Goal: Task Accomplishment & Management: Manage account settings

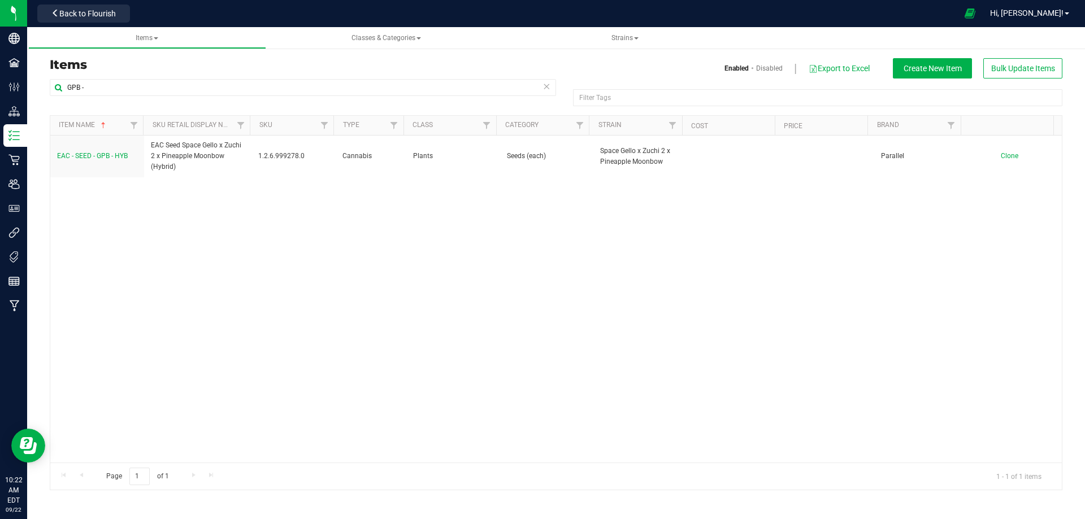
click at [45, 87] on div "GPB - Filter Tags Filter Tags Item Name Sku Retail Display Name SKU Type Class …" at bounding box center [555, 285] width 1029 height 412
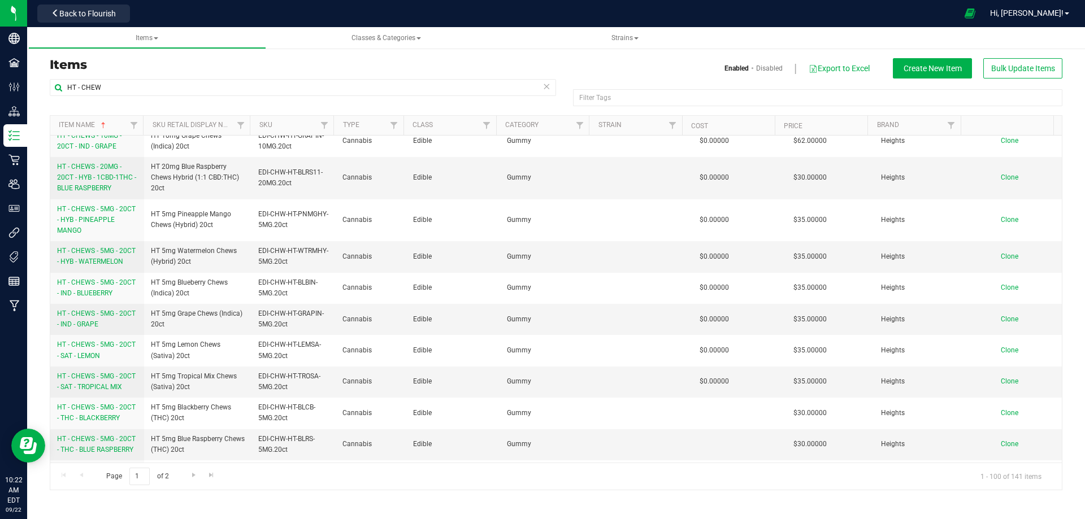
scroll to position [621, 0]
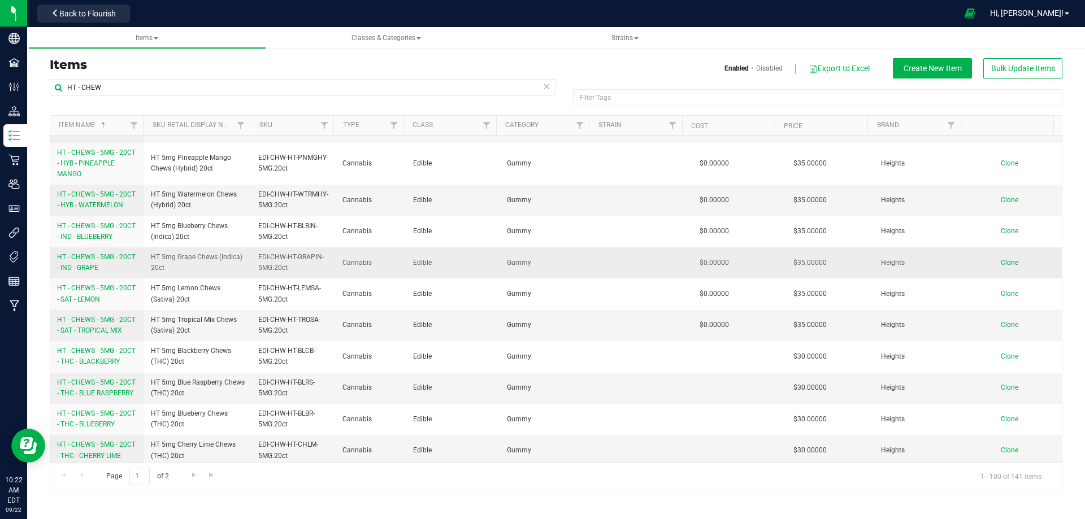
type input "HT - CHEW"
click at [84, 253] on span "HT - CHEWS - 5MG - 20CT - IND - GRAPE" at bounding box center [96, 262] width 79 height 19
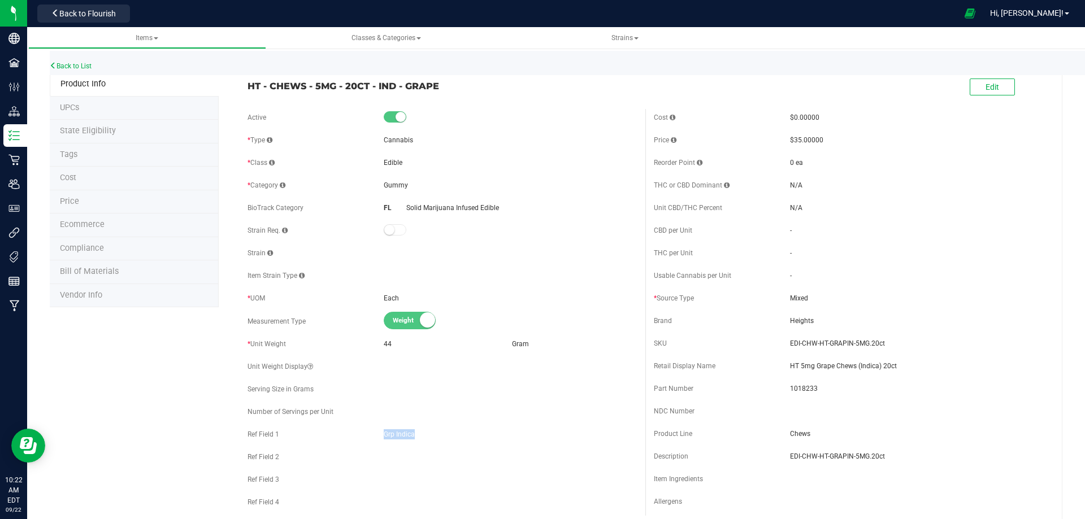
drag, startPoint x: 383, startPoint y: 432, endPoint x: 416, endPoint y: 432, distance: 32.8
click at [416, 432] on span "Grp Indica" at bounding box center [510, 434] width 253 height 10
copy span "Grp Indica"
click at [75, 67] on link "Back to List" at bounding box center [71, 66] width 42 height 8
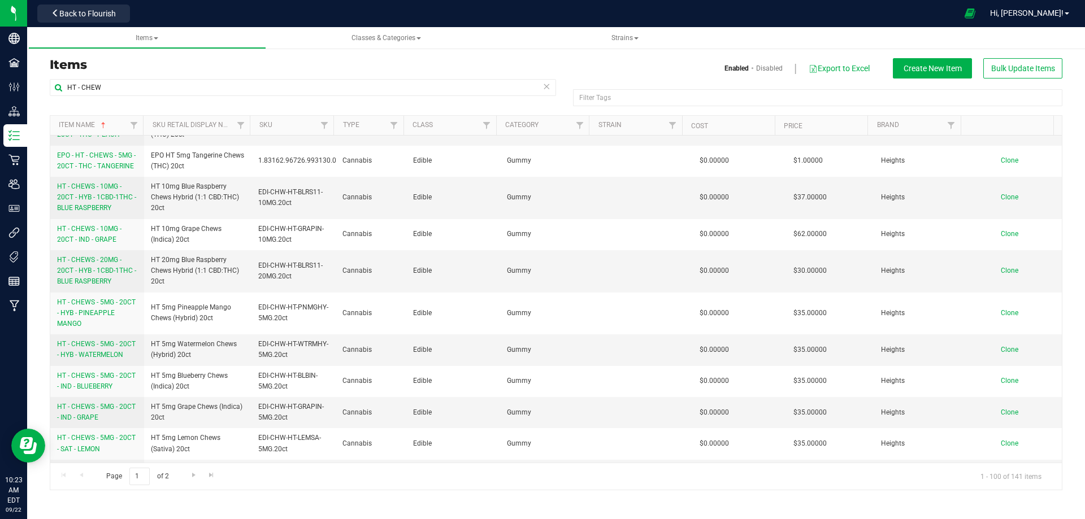
scroll to position [452, 0]
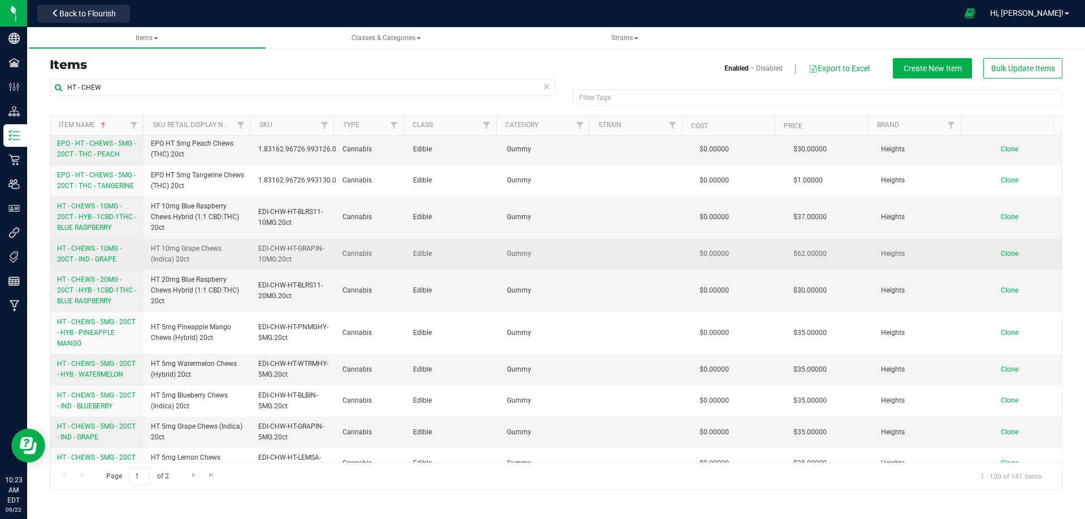
click at [85, 245] on span "HT - CHEWS - 10MG - 20CT - IND - GRAPE" at bounding box center [89, 254] width 64 height 19
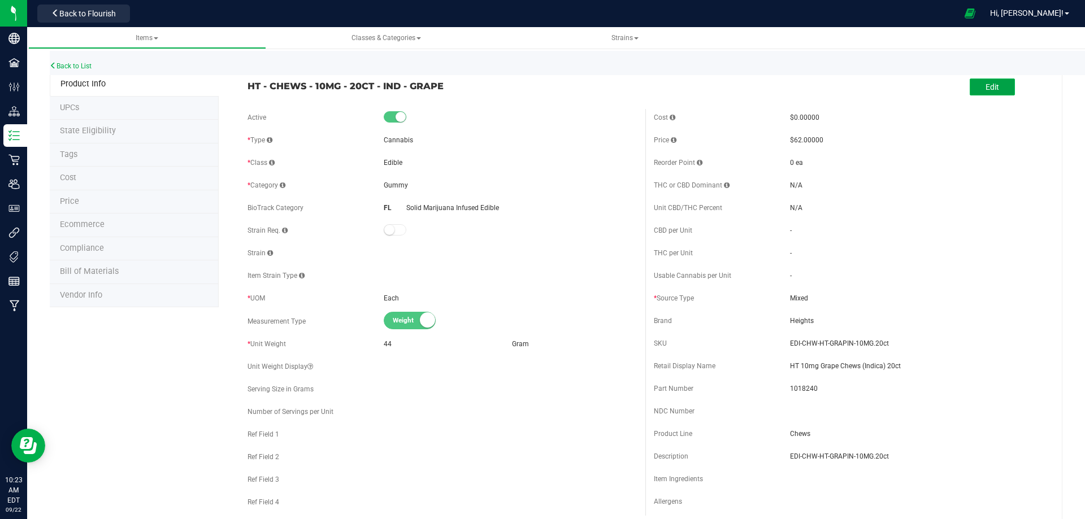
click at [985, 86] on span "Edit" at bounding box center [992, 86] width 14 height 9
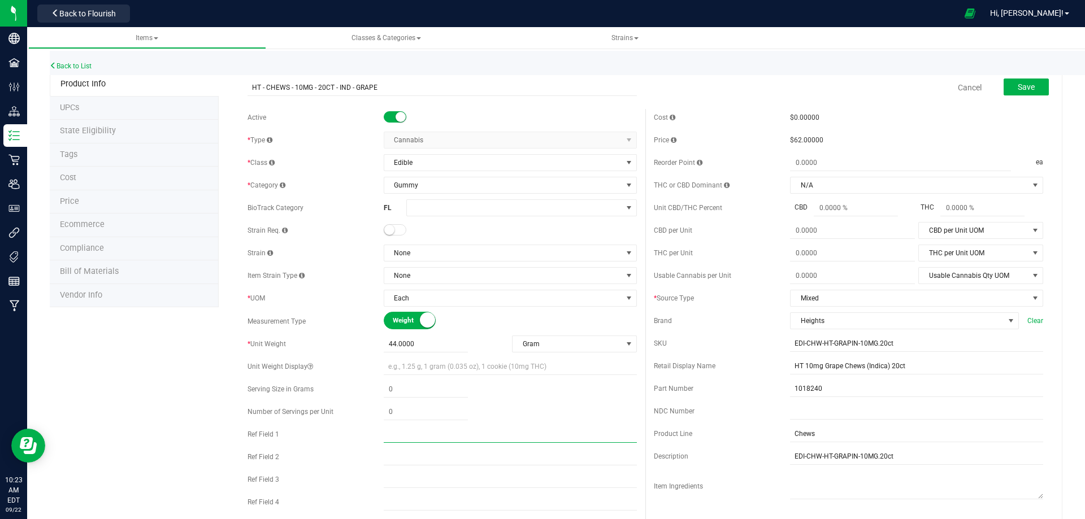
click at [384, 436] on input "text" at bounding box center [510, 434] width 253 height 17
paste input "Grp Indica"
type input "Grp Indica"
click at [1023, 84] on span "Save" at bounding box center [1025, 86] width 17 height 9
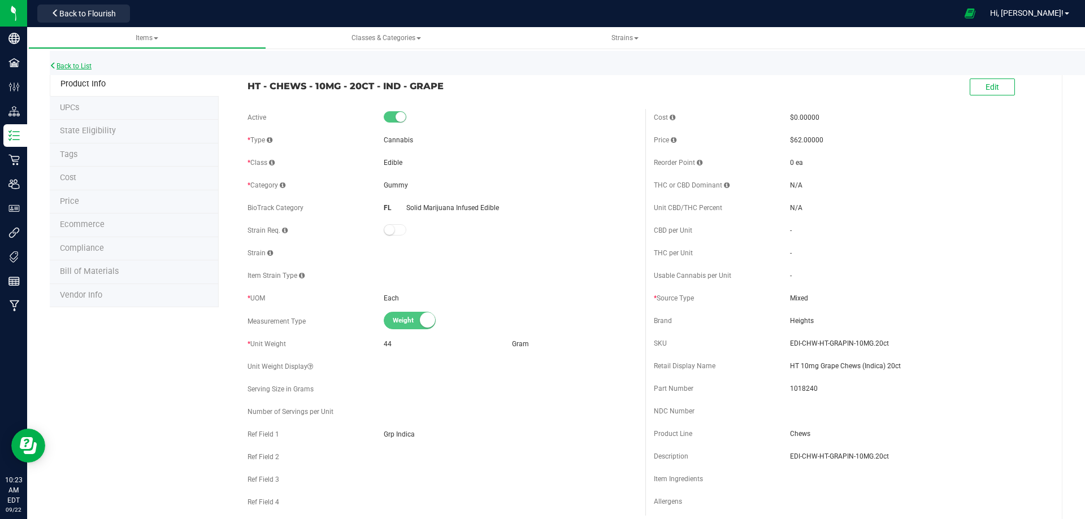
click at [70, 65] on link "Back to List" at bounding box center [71, 66] width 42 height 8
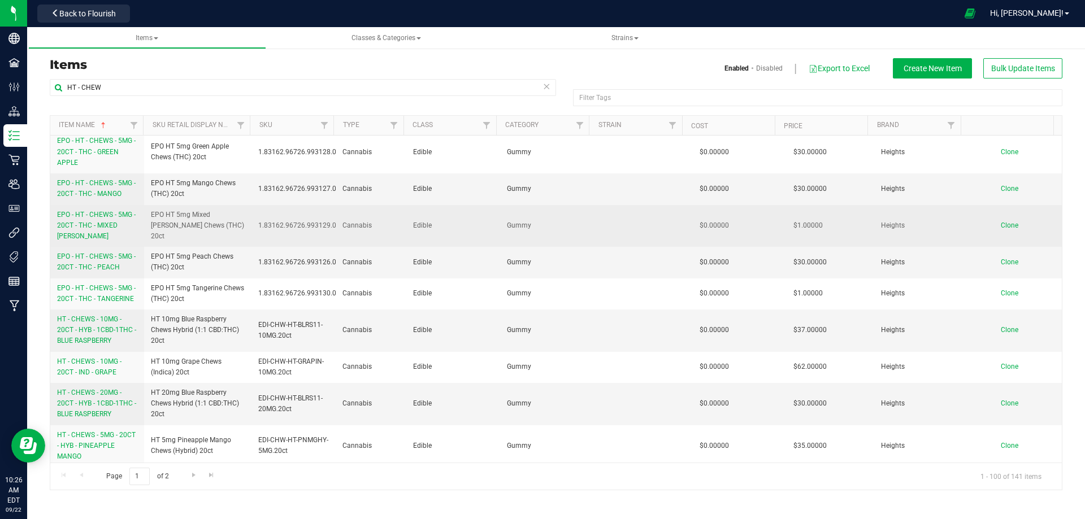
scroll to position [395, 0]
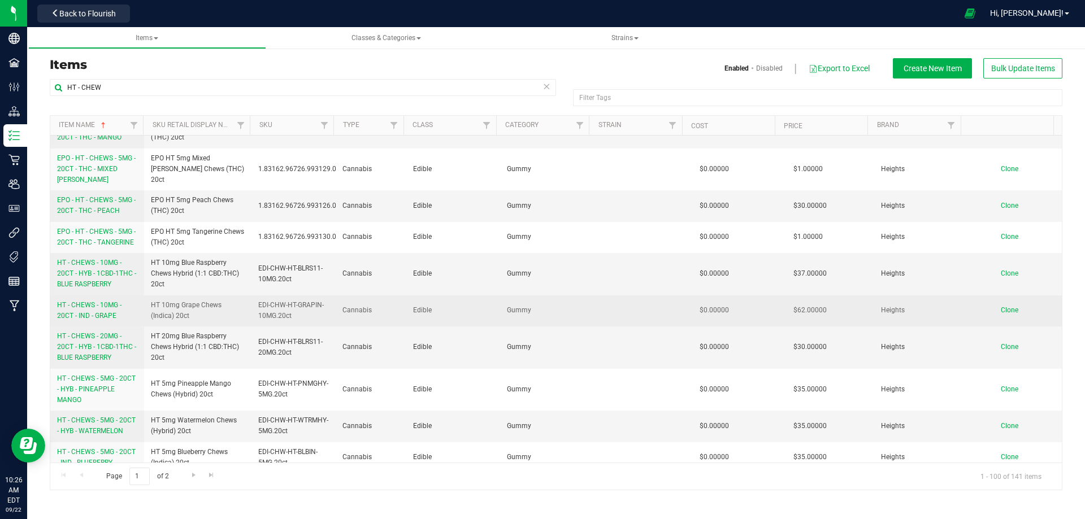
click at [73, 300] on link "HT - CHEWS - 10MG - 20CT - IND - GRAPE" at bounding box center [97, 310] width 80 height 21
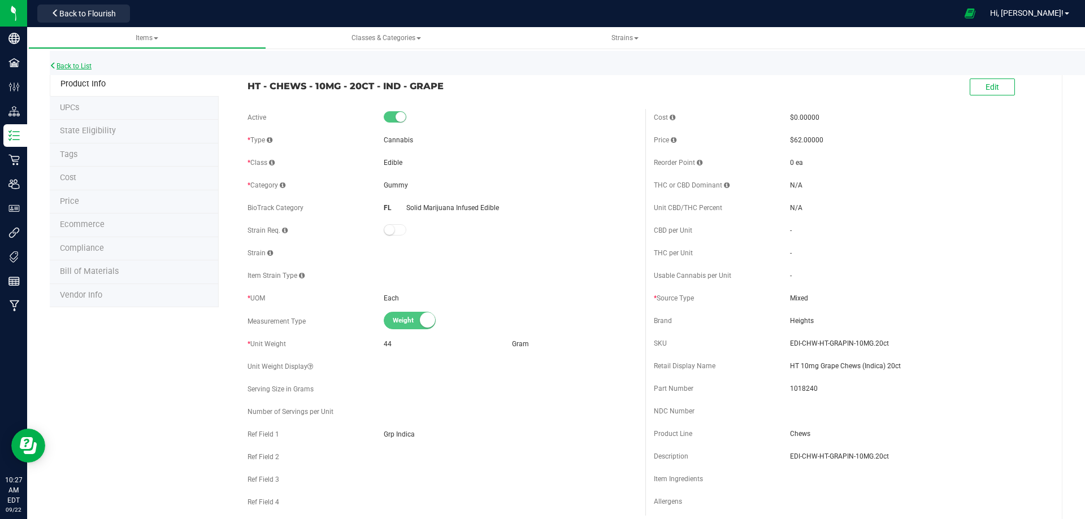
click at [69, 67] on link "Back to List" at bounding box center [71, 66] width 42 height 8
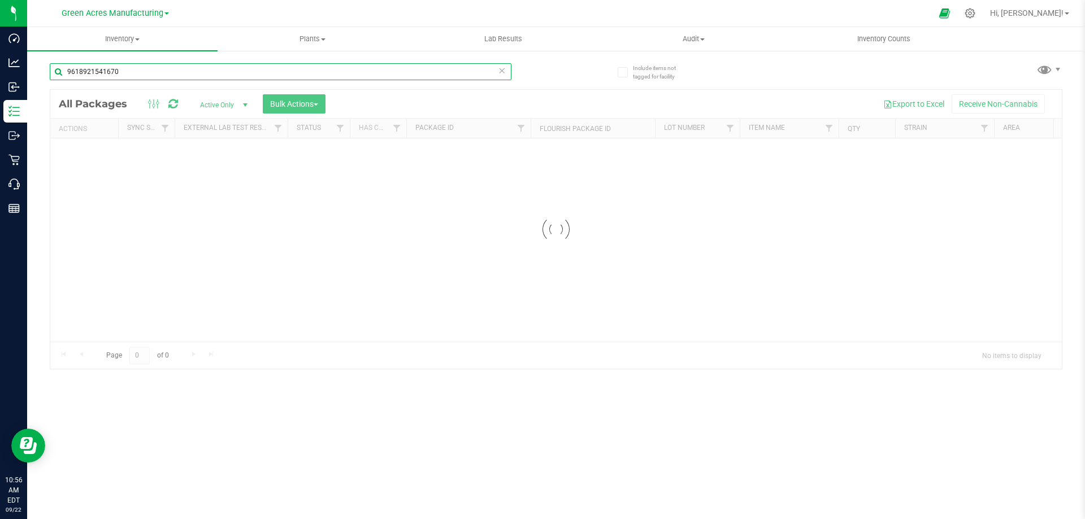
drag, startPoint x: 137, startPoint y: 72, endPoint x: 62, endPoint y: 67, distance: 75.3
click at [62, 67] on input "9618921541670" at bounding box center [281, 71] width 462 height 17
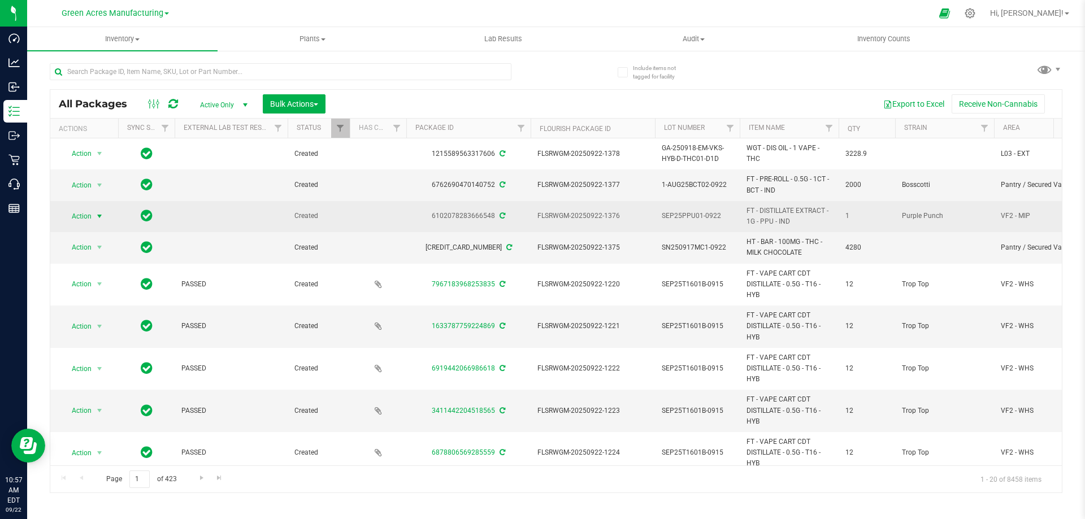
click at [77, 208] on span "Action" at bounding box center [77, 216] width 31 height 16
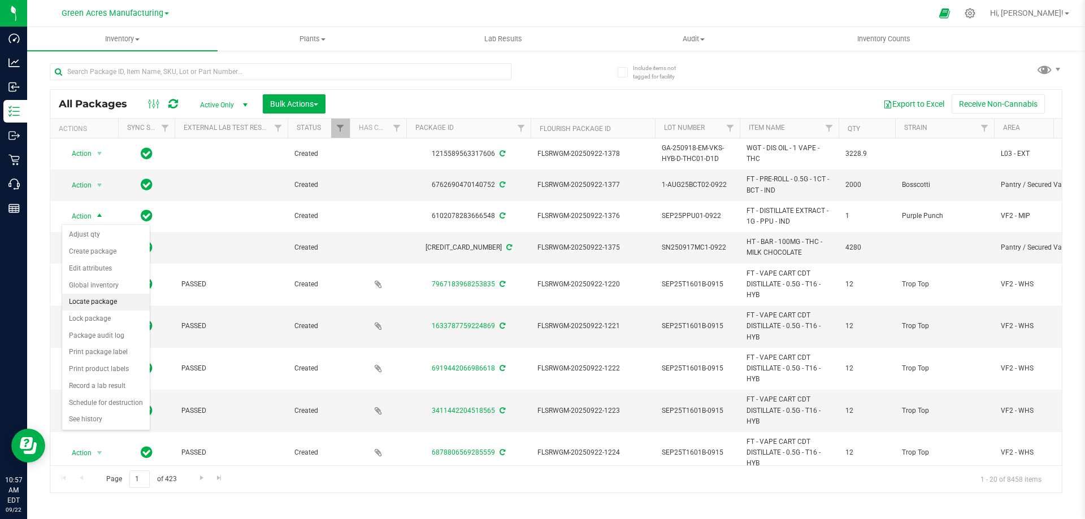
click at [85, 303] on li "Locate package" at bounding box center [106, 302] width 88 height 17
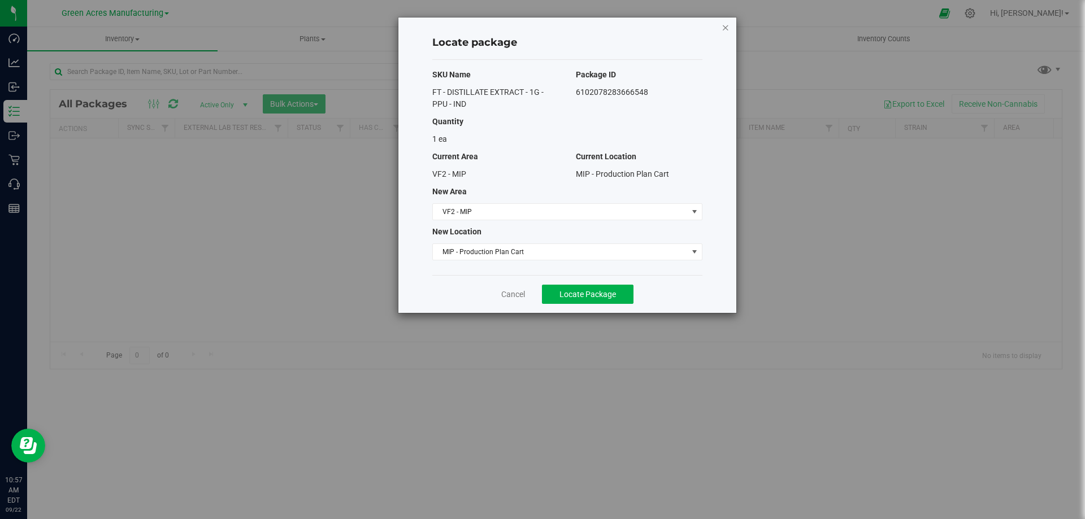
click at [724, 25] on icon "button" at bounding box center [725, 27] width 8 height 14
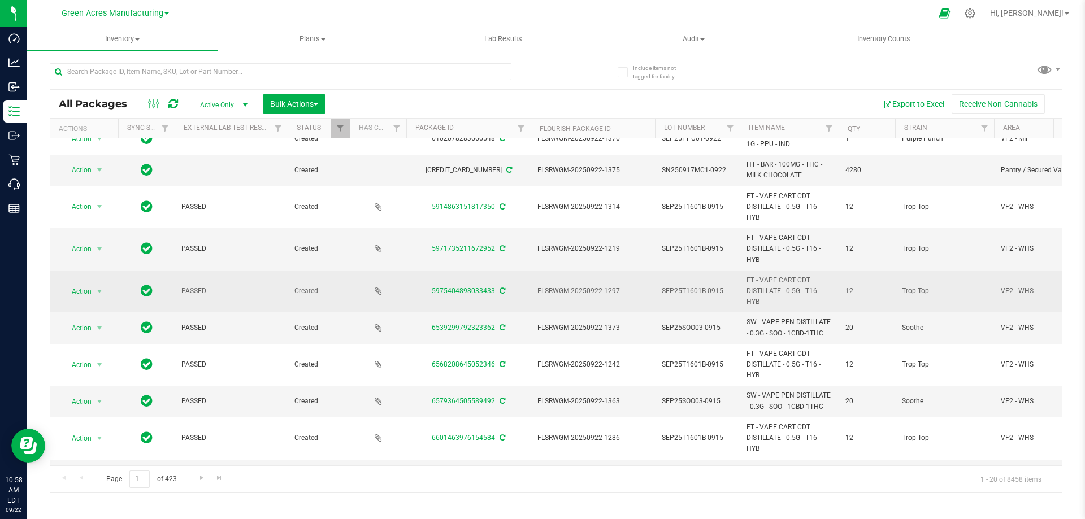
scroll to position [113, 0]
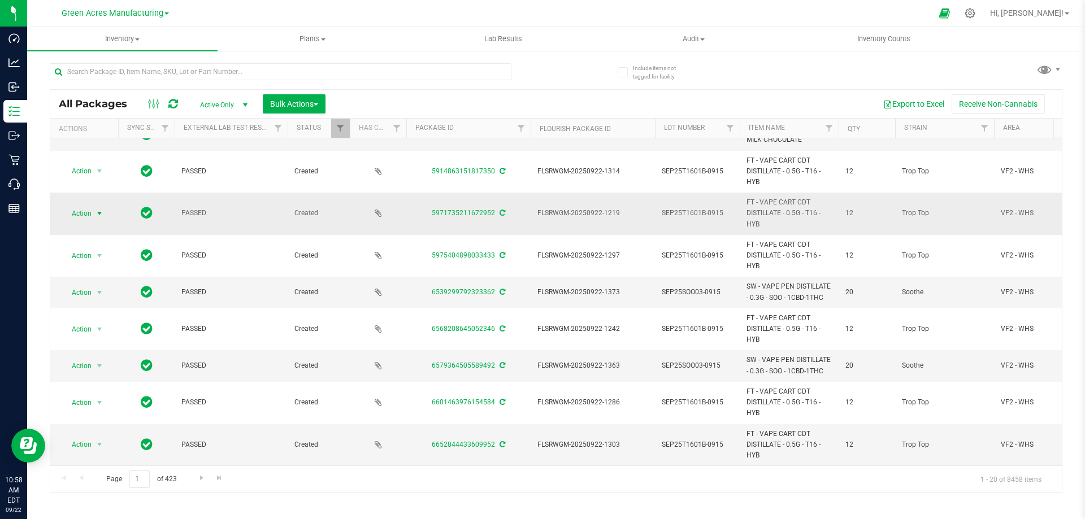
click at [76, 210] on span "Action" at bounding box center [77, 214] width 31 height 16
click at [289, 102] on span "Bulk Actions" at bounding box center [294, 103] width 48 height 9
click at [288, 195] on span "Locate packages" at bounding box center [297, 191] width 57 height 9
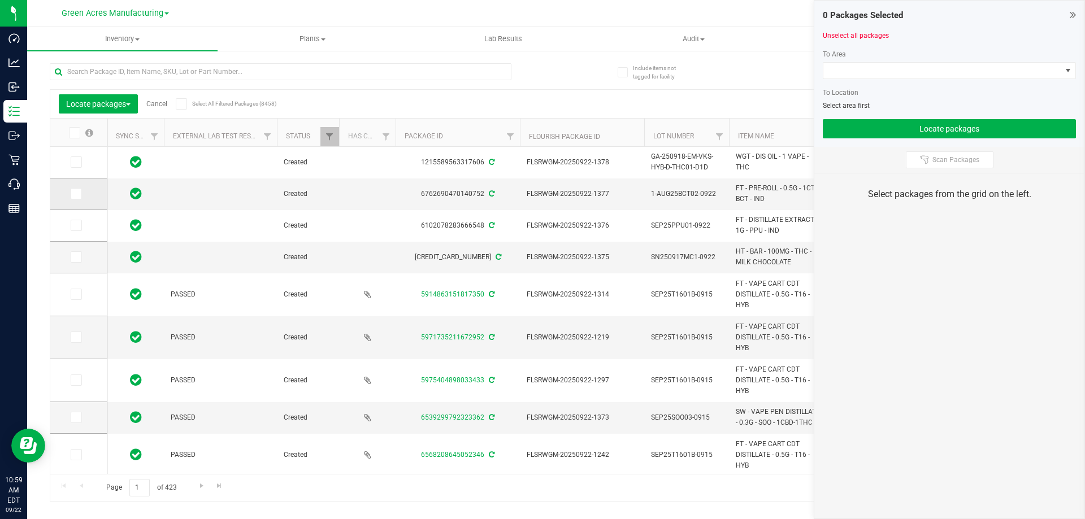
click at [76, 194] on icon at bounding box center [75, 194] width 7 height 0
click at [0, 0] on input "checkbox" at bounding box center [0, 0] width 0 height 0
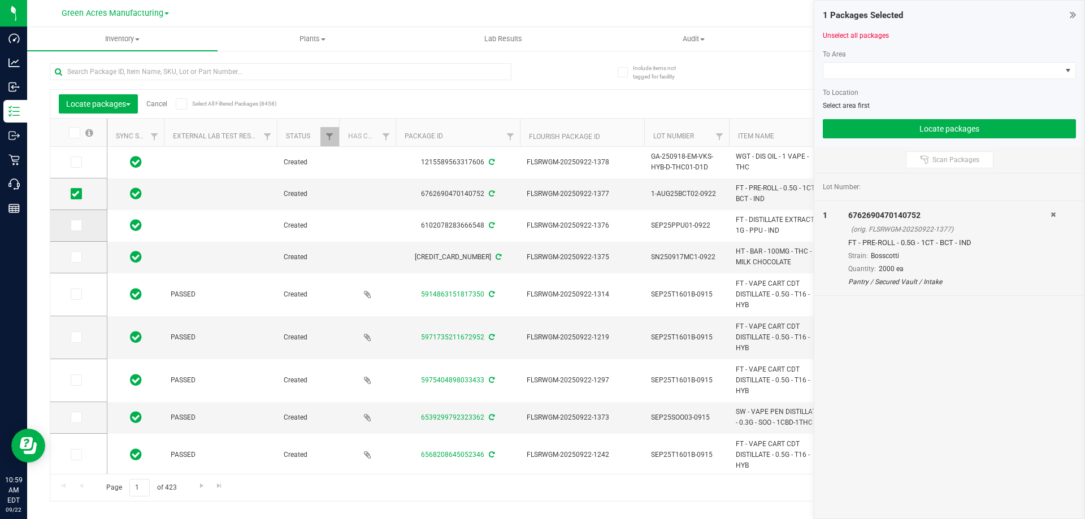
click at [75, 225] on icon at bounding box center [75, 225] width 7 height 0
click at [0, 0] on input "checkbox" at bounding box center [0, 0] width 0 height 0
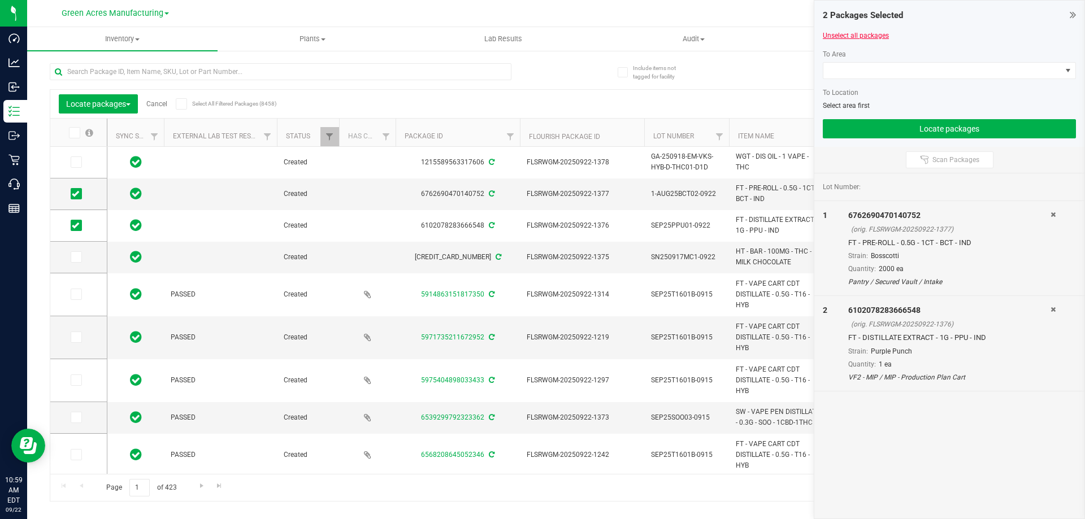
click at [841, 33] on link "Unselect all packages" at bounding box center [856, 36] width 66 height 8
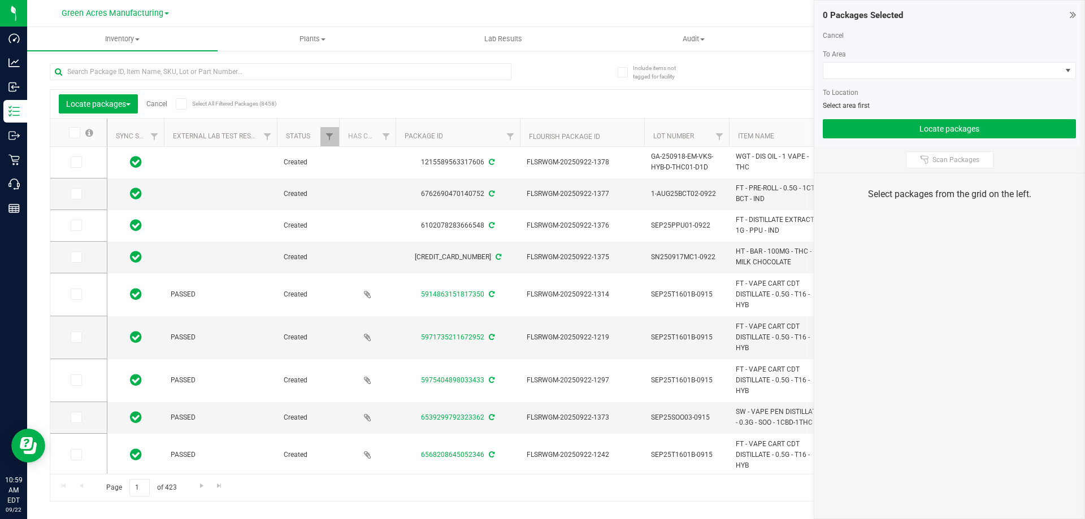
click at [161, 105] on link "Cancel" at bounding box center [156, 104] width 21 height 8
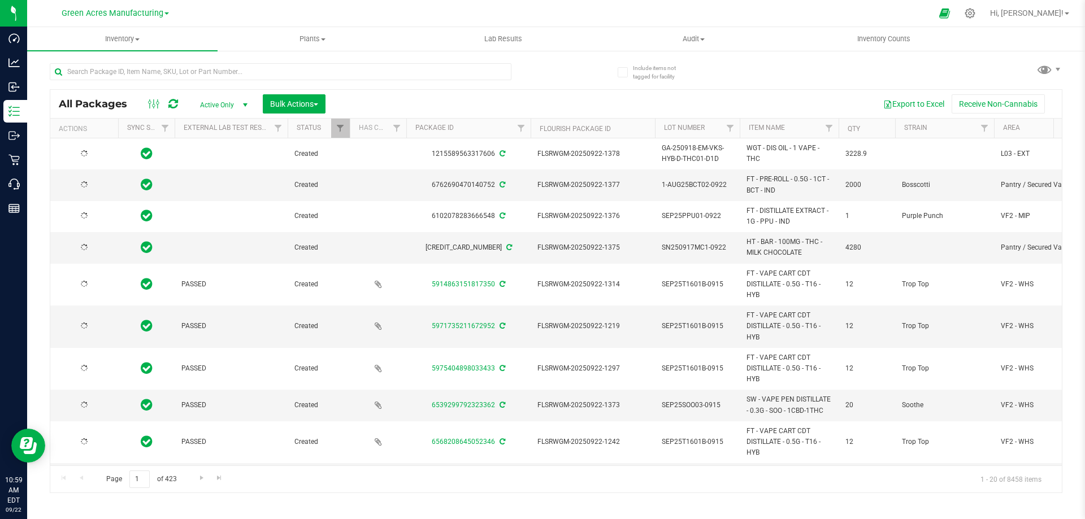
type input "2026-03-30"
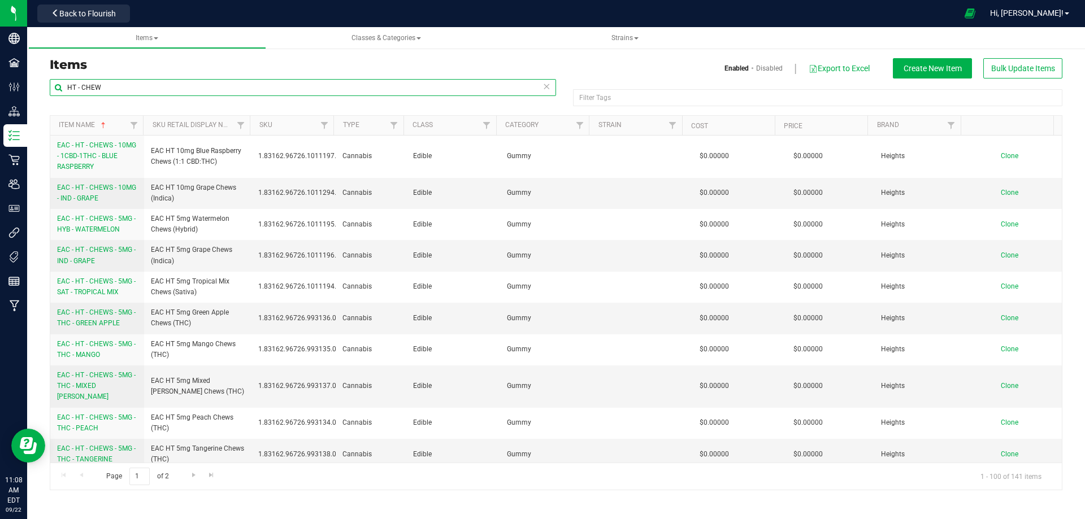
drag, startPoint x: 105, startPoint y: 84, endPoint x: 64, endPoint y: 85, distance: 40.1
click at [64, 85] on input "HT - CHEW" at bounding box center [303, 87] width 506 height 17
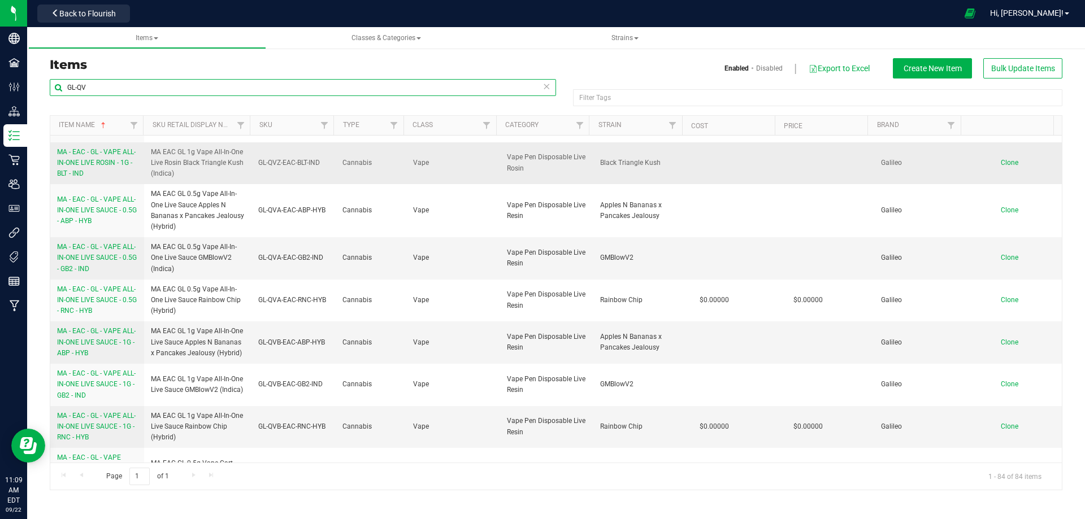
scroll to position [226, 0]
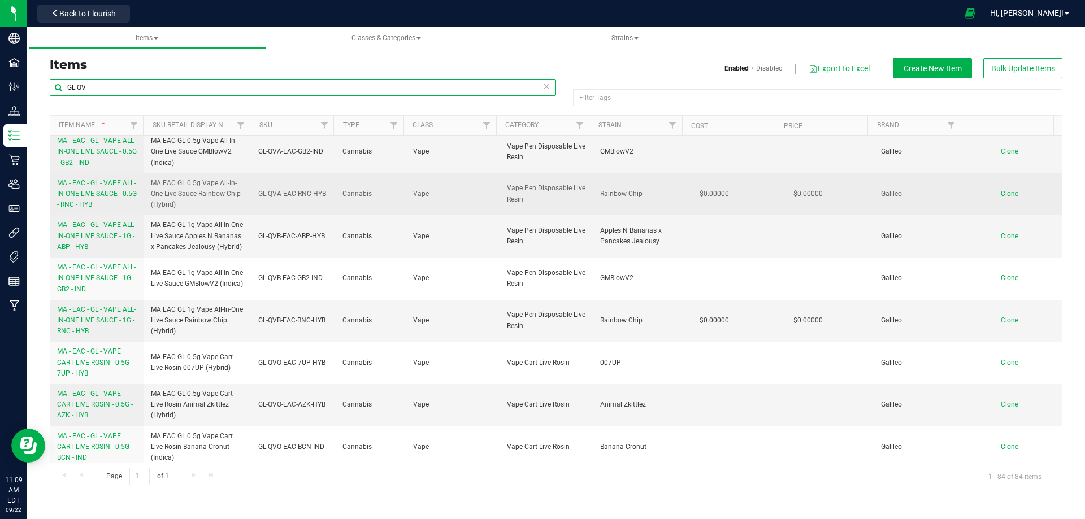
type input "GL-QV"
click at [119, 193] on span "MA - EAC - GL - VAPE ALL-IN-ONE LIVE SAUCE - 0.5G - RNC - HYB" at bounding box center [97, 193] width 80 height 29
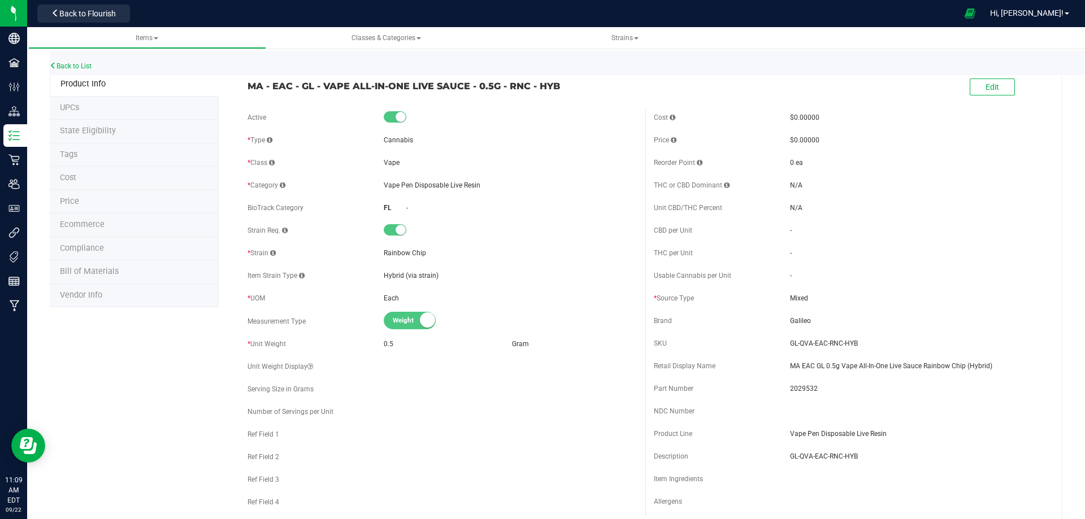
click at [73, 155] on span "Tags" at bounding box center [69, 155] width 18 height 10
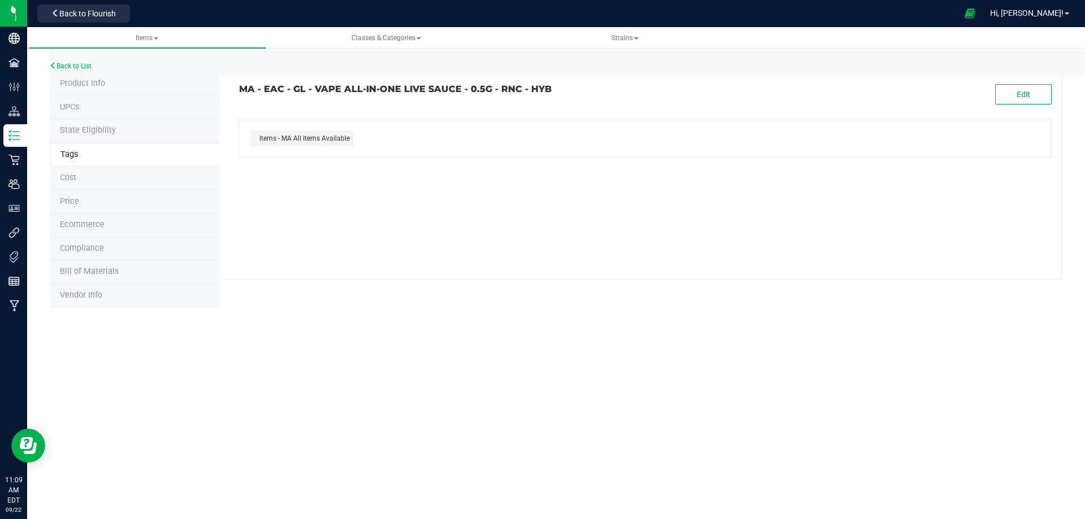
click at [68, 61] on div "Back to List" at bounding box center [592, 63] width 1085 height 24
click at [68, 66] on link "Back to List" at bounding box center [71, 66] width 42 height 8
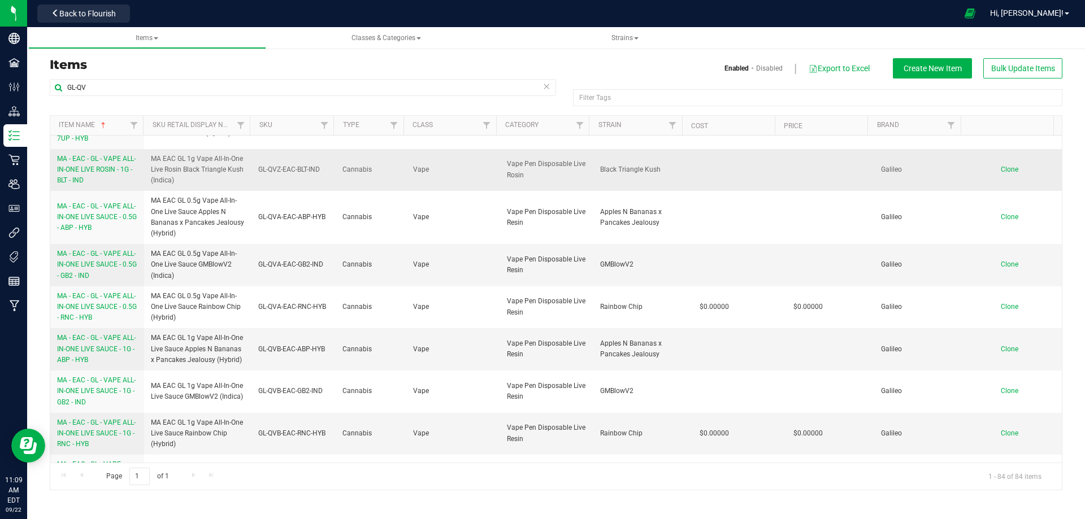
scroll to position [169, 0]
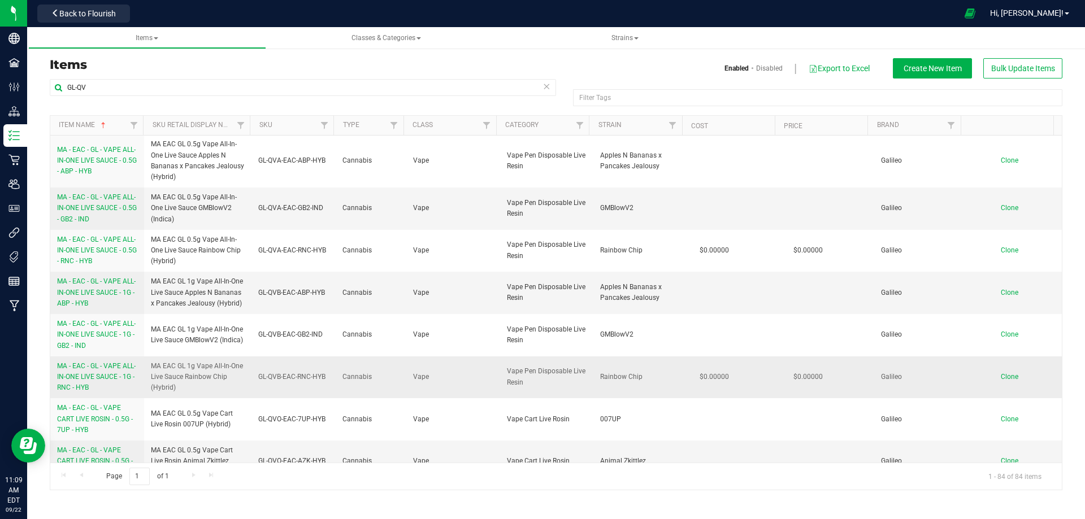
click at [91, 368] on span "MA - EAC - GL - VAPE ALL-IN-ONE LIVE SAUCE - 1G - RNC - HYB" at bounding box center [96, 376] width 79 height 29
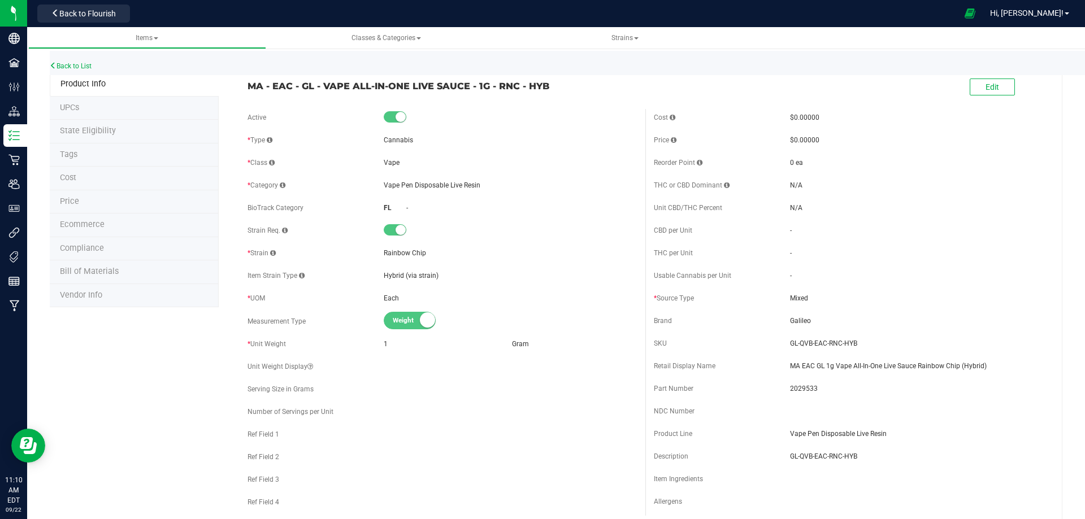
click at [73, 155] on span "Tags" at bounding box center [69, 155] width 18 height 10
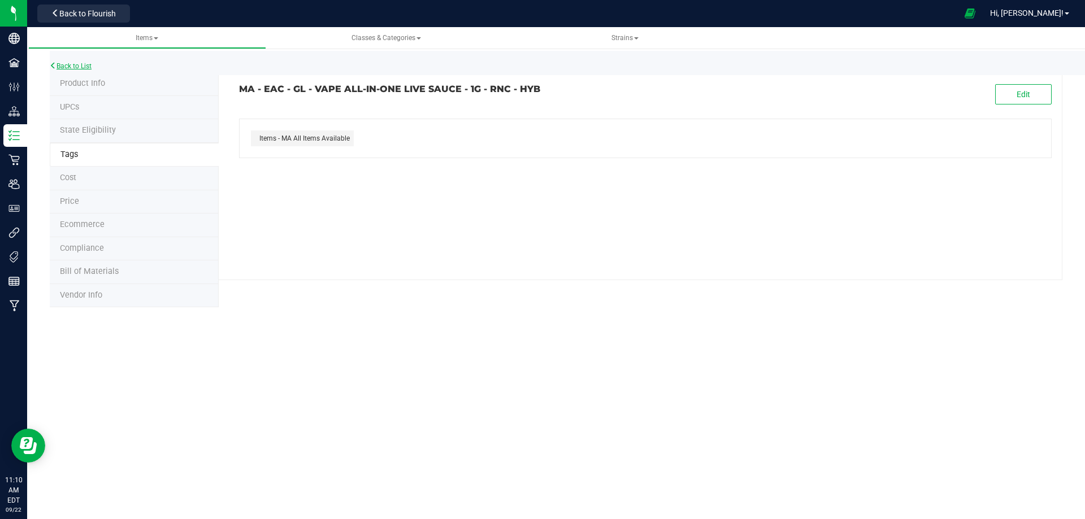
click at [64, 64] on link "Back to List" at bounding box center [71, 66] width 42 height 8
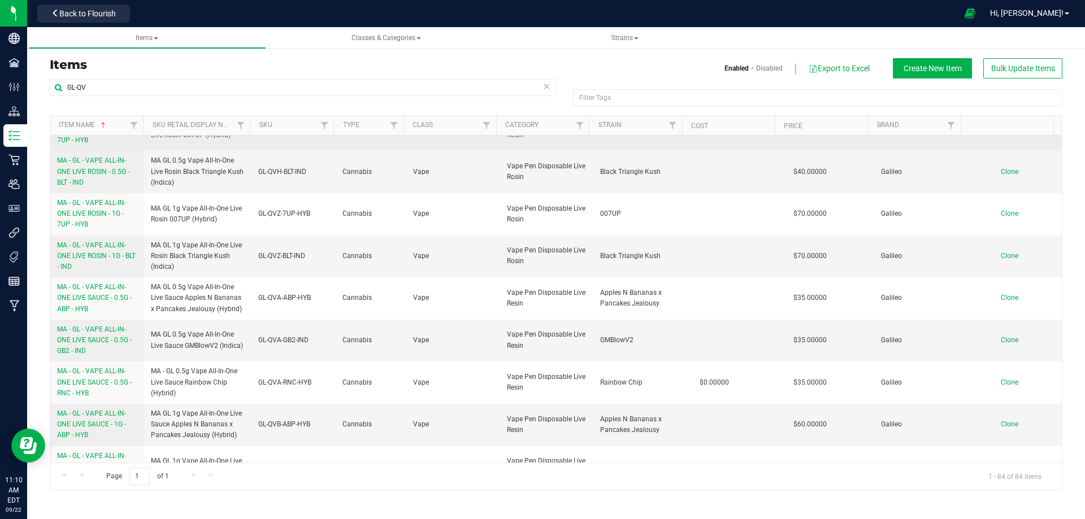
scroll to position [1864, 0]
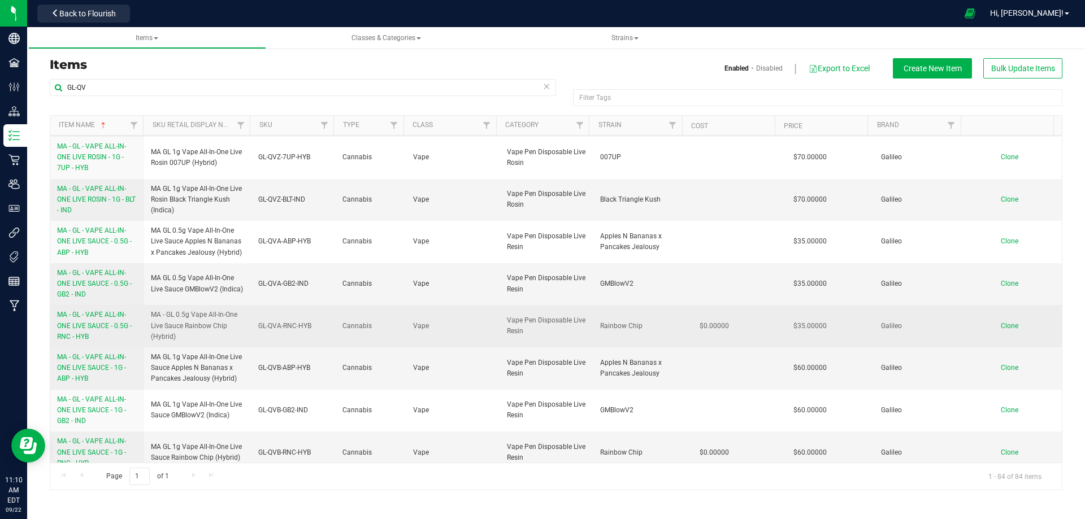
click at [94, 321] on span "MA - GL - VAPE ALL-IN-ONE LIVE SAUCE - 0.5G - RNC - HYB" at bounding box center [94, 325] width 75 height 29
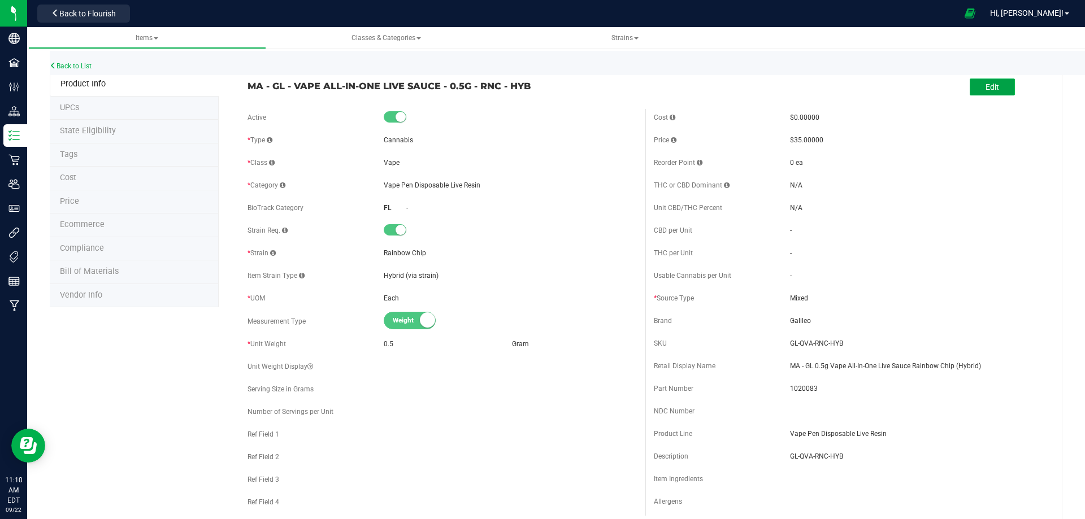
click at [973, 86] on button "Edit" at bounding box center [991, 87] width 45 height 17
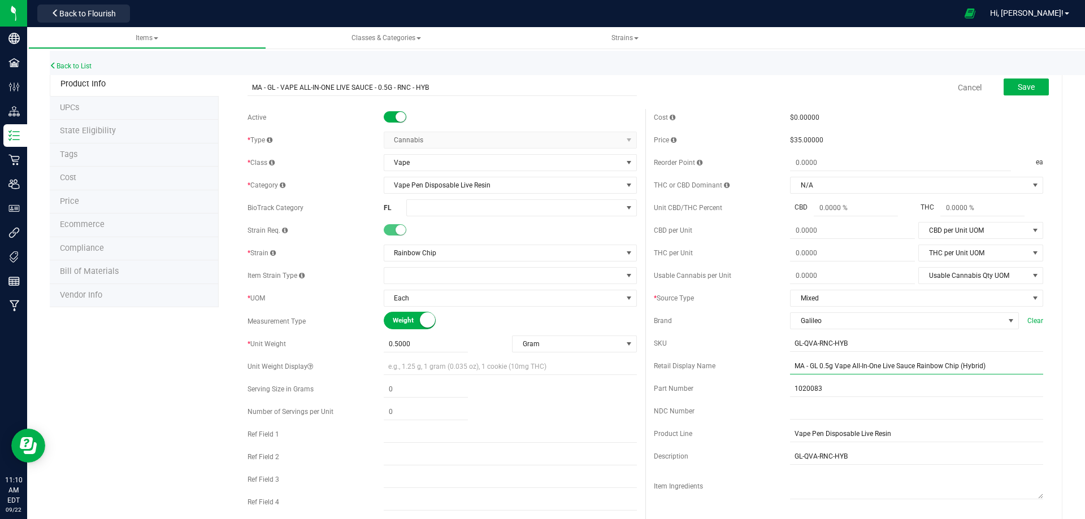
click at [800, 368] on input "MA - GL 0.5g Vape All-In-One Live Sauce Rainbow Chip (Hybrid)" at bounding box center [916, 366] width 253 height 17
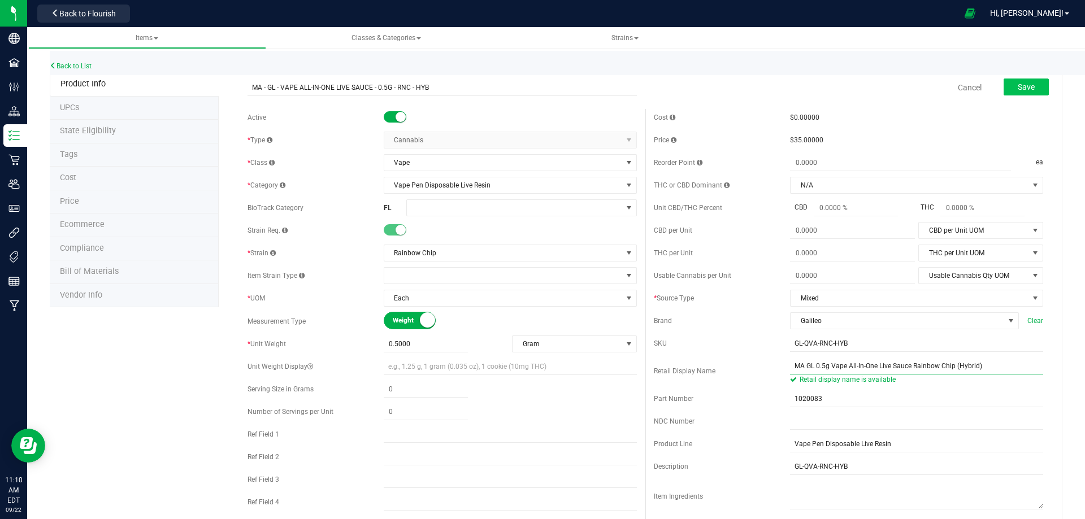
type input "MA GL 0.5g Vape All-In-One Live Sauce Rainbow Chip (Hybrid)"
click at [1017, 84] on span "Save" at bounding box center [1025, 86] width 17 height 9
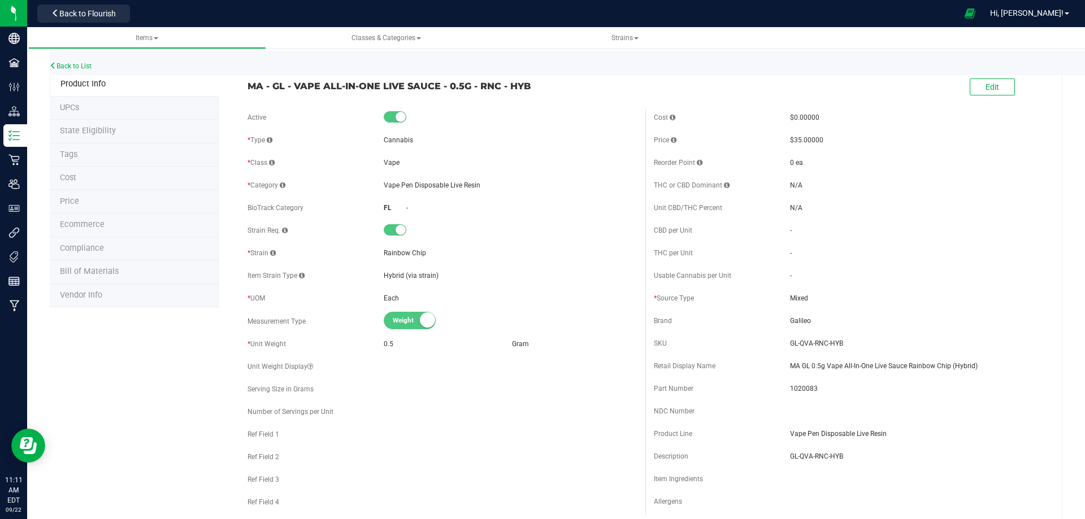
click at [72, 155] on span "Tags" at bounding box center [69, 155] width 18 height 10
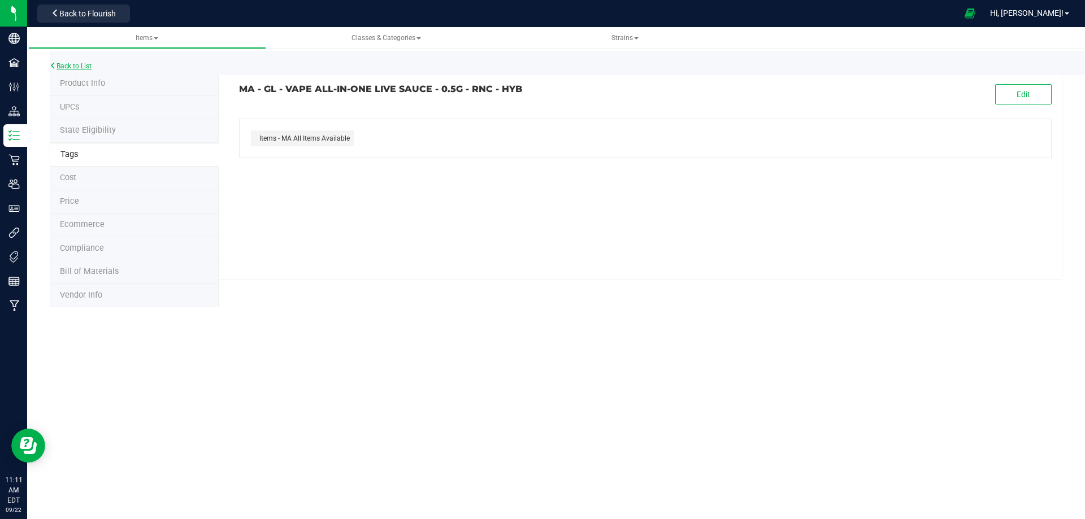
click at [72, 68] on link "Back to List" at bounding box center [71, 66] width 42 height 8
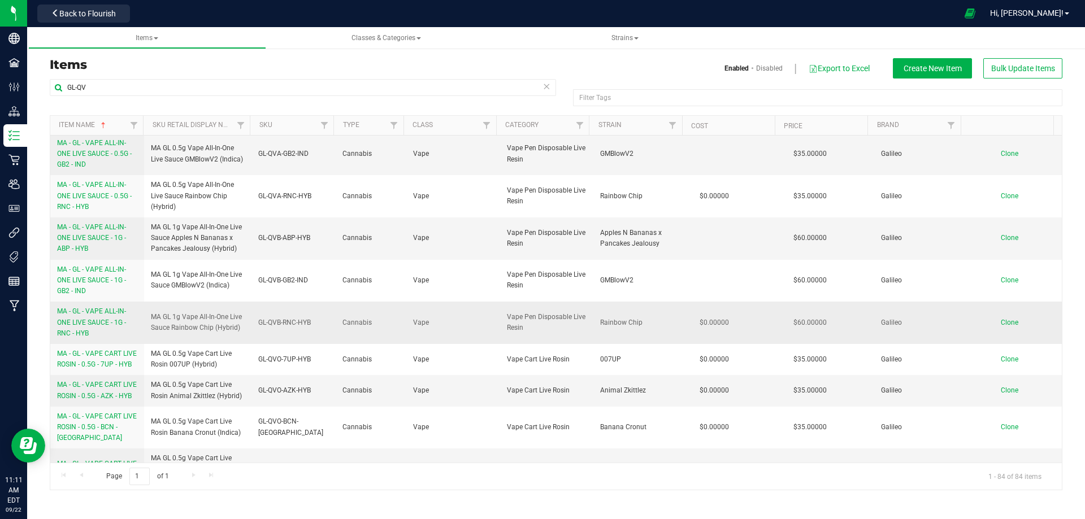
scroll to position [1977, 0]
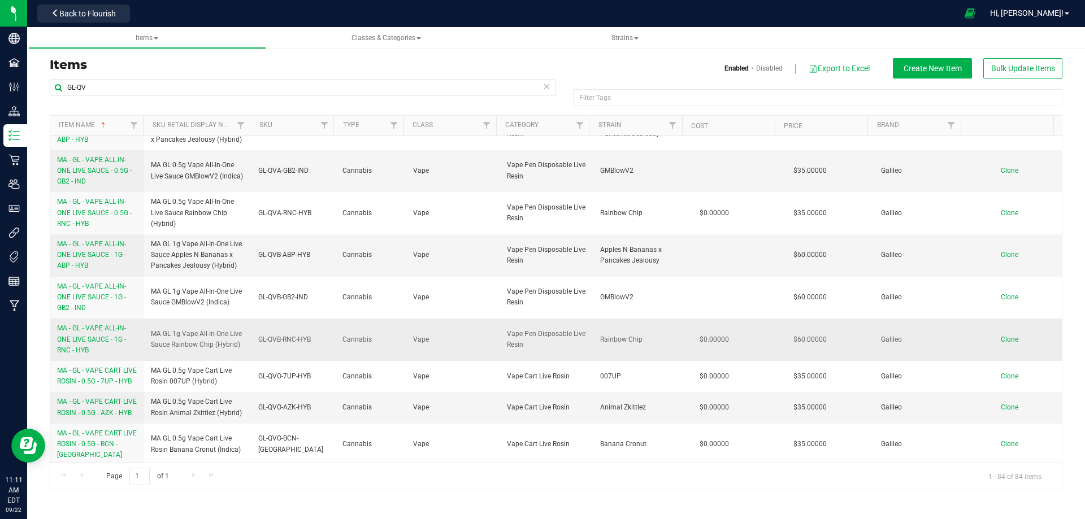
click at [97, 337] on span "MA - GL - VAPE ALL-IN-ONE LIVE SAUCE - 1G - RNC - HYB" at bounding box center [91, 338] width 69 height 29
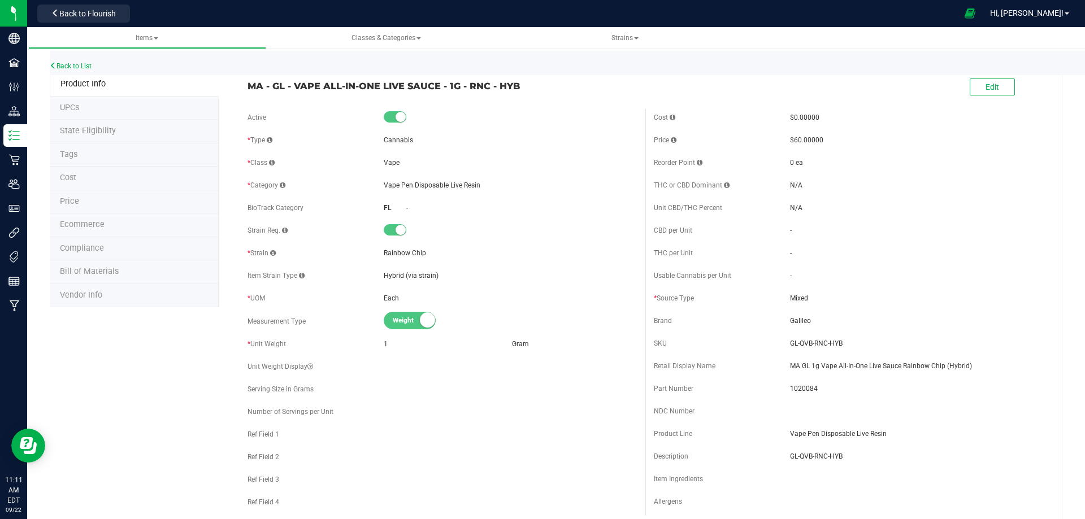
click at [75, 153] on span "Tags" at bounding box center [69, 155] width 18 height 10
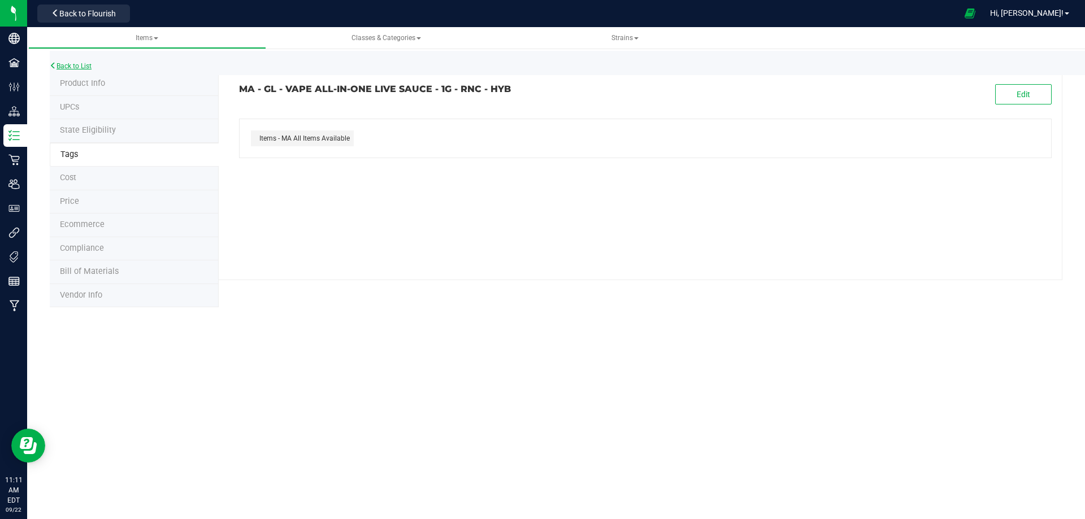
click at [70, 64] on link "Back to List" at bounding box center [71, 66] width 42 height 8
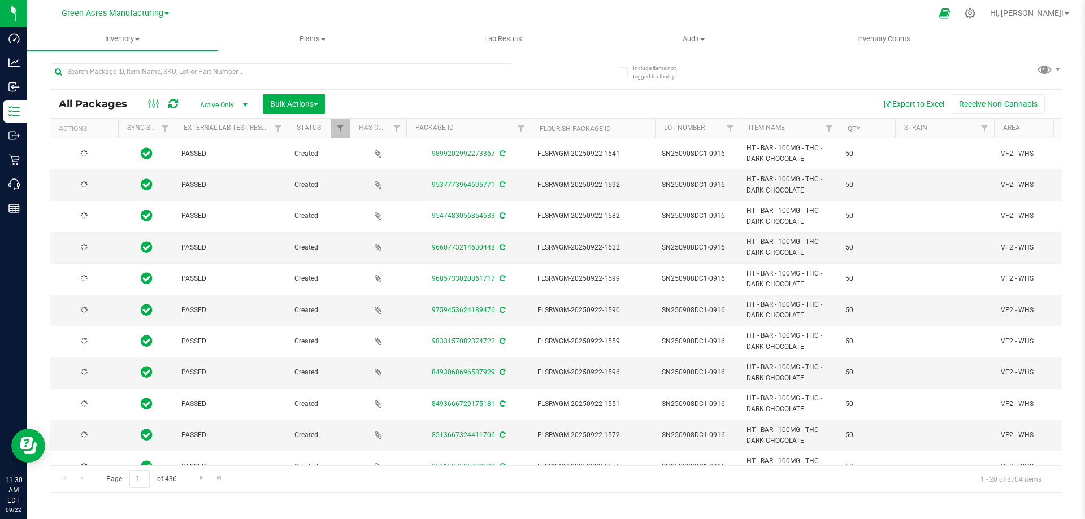
type input "[DATE]"
type input "2026-03-21"
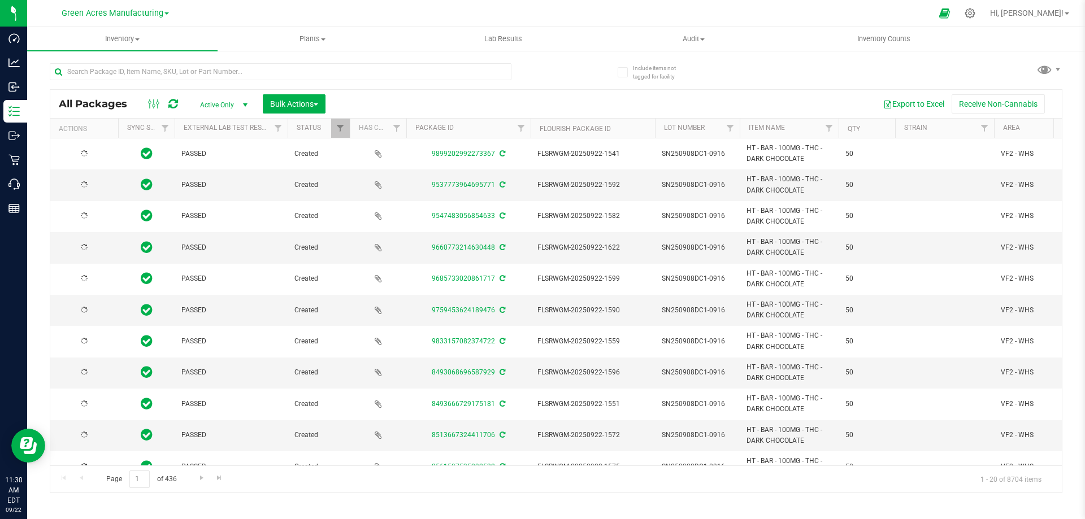
type input "2026-03-21"
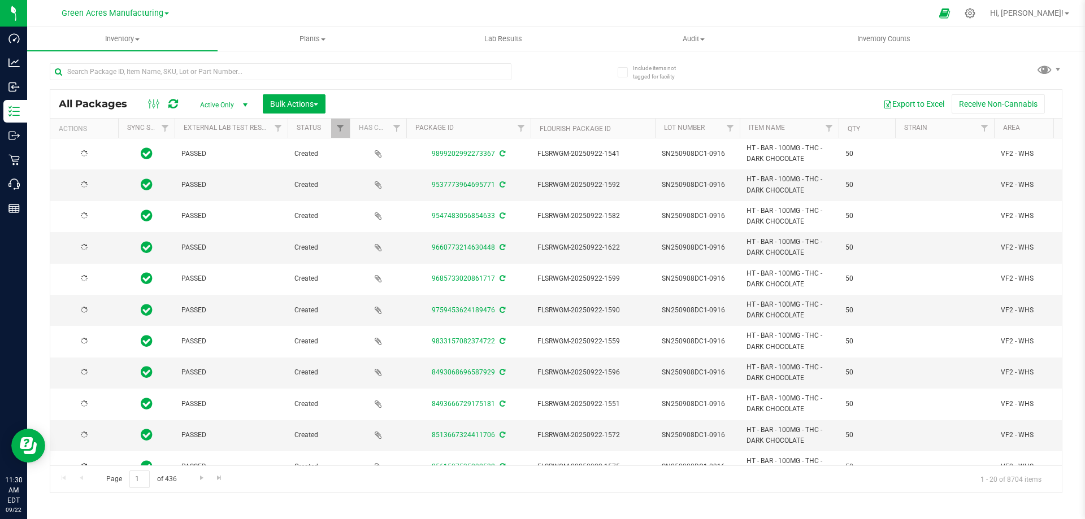
type input "2026-03-21"
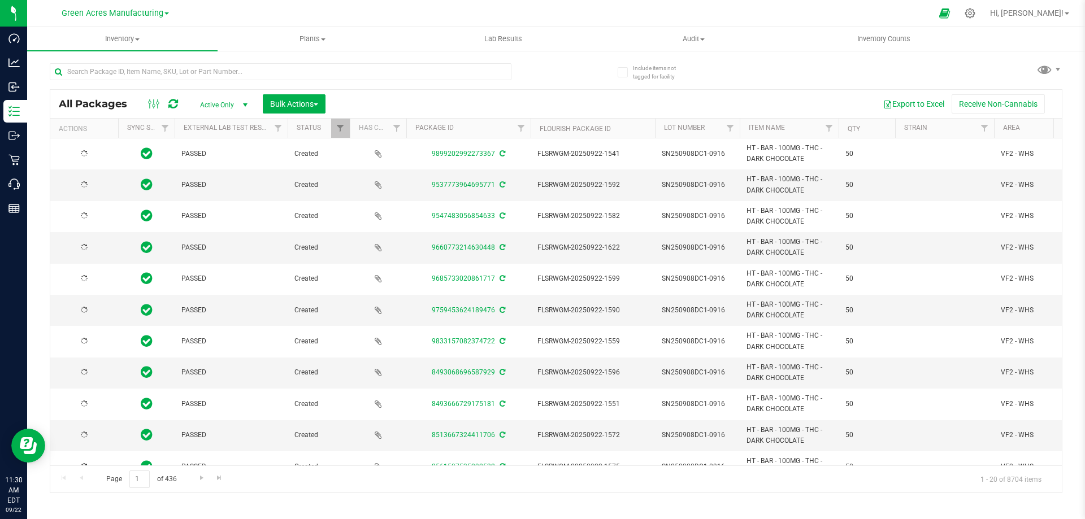
type input "2026-03-21"
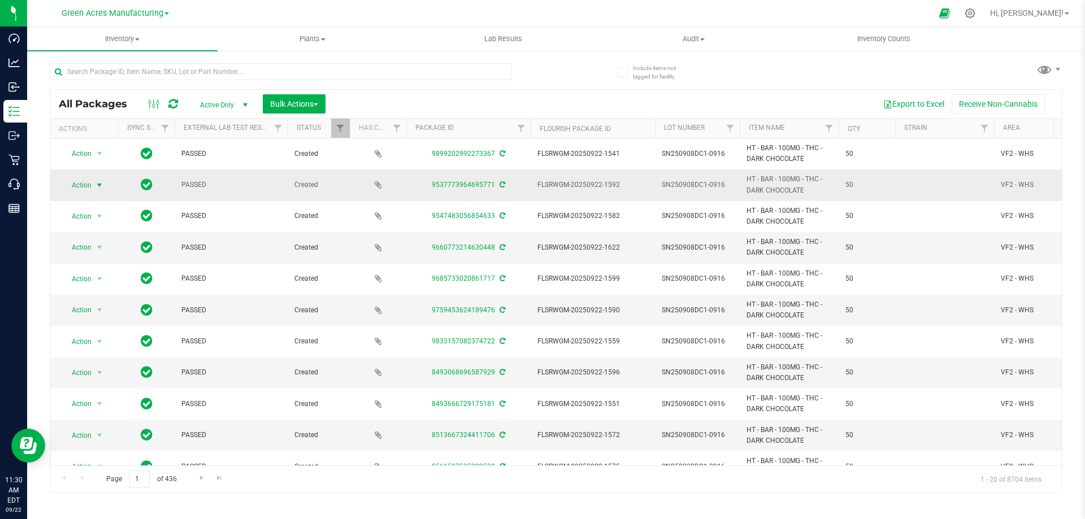
click at [78, 182] on span "Action" at bounding box center [77, 185] width 31 height 16
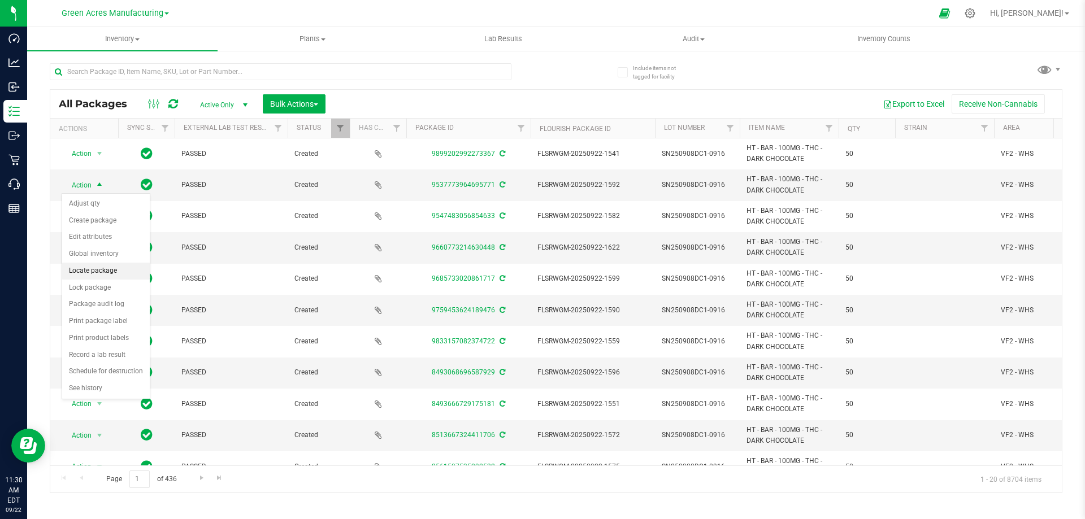
click at [79, 266] on li "Locate package" at bounding box center [106, 271] width 88 height 17
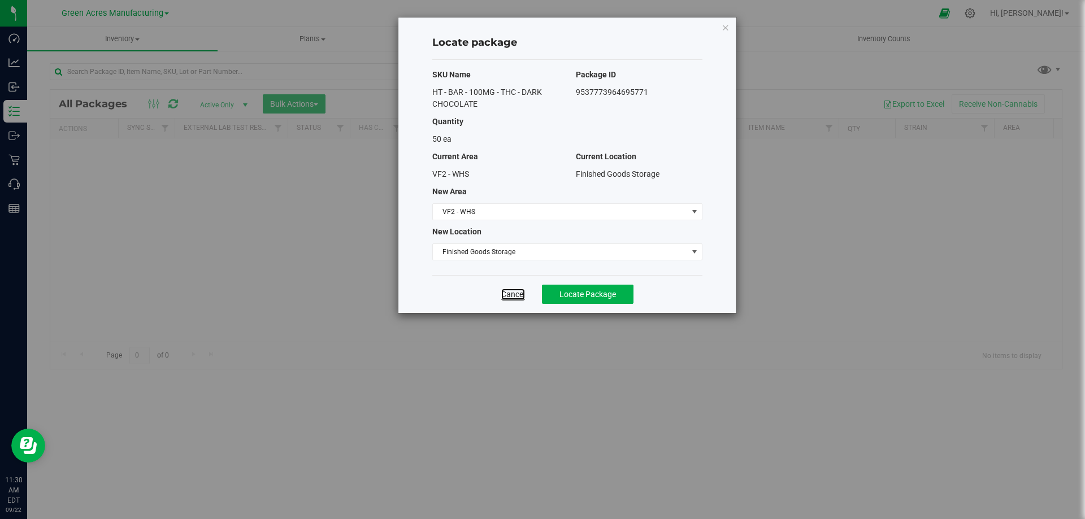
click at [506, 295] on link "Cancel" at bounding box center [513, 294] width 24 height 11
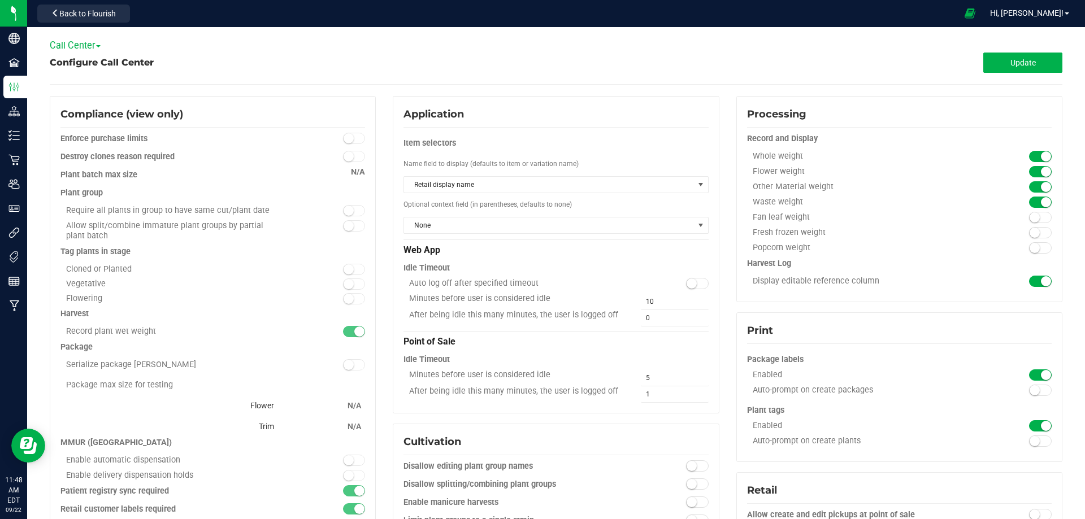
click at [71, 44] on span "Call Center" at bounding box center [75, 45] width 51 height 11
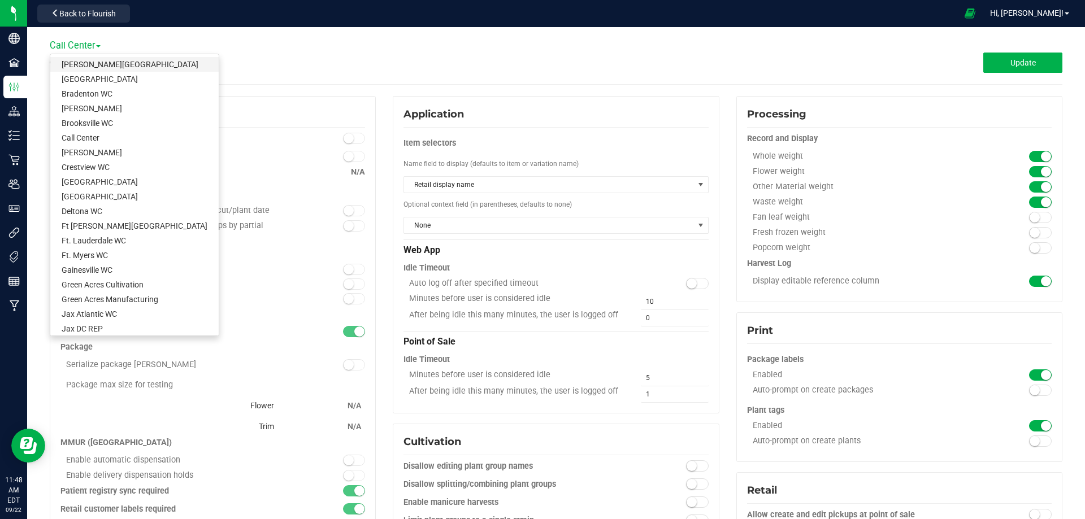
click at [72, 61] on link "[PERSON_NAME][GEOGRAPHIC_DATA]" at bounding box center [134, 64] width 168 height 15
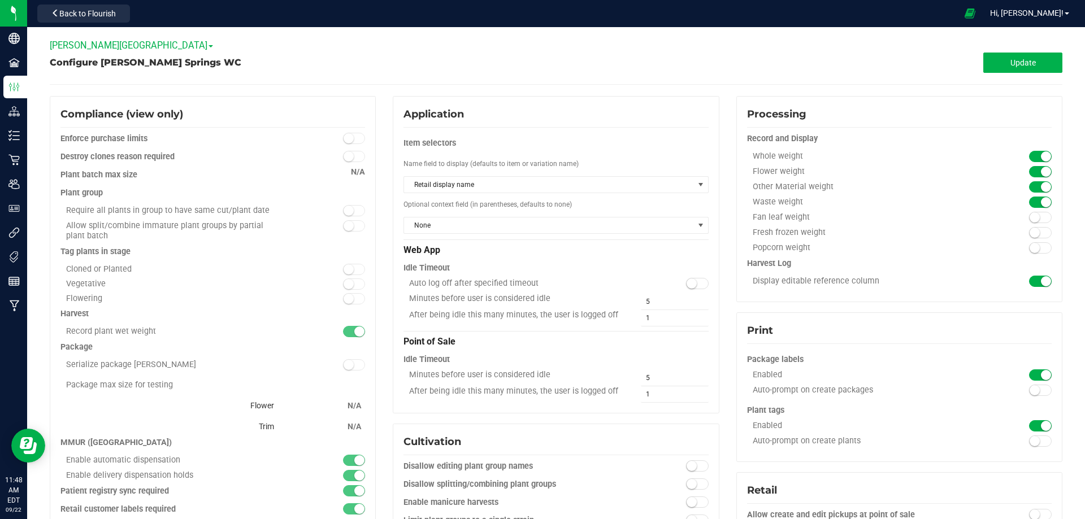
click at [89, 50] on span "[PERSON_NAME][GEOGRAPHIC_DATA]" at bounding box center [131, 45] width 163 height 11
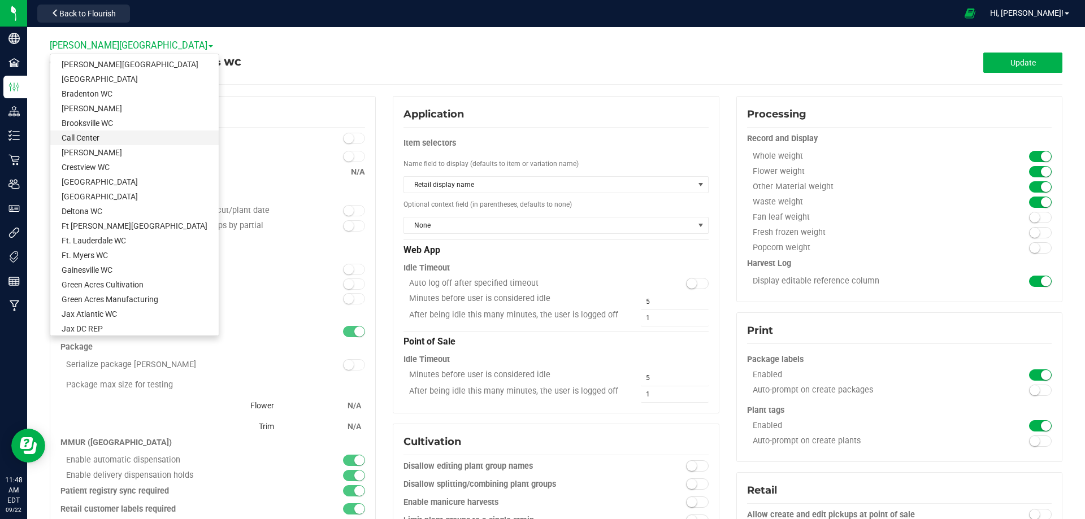
click at [92, 136] on link "Call Center" at bounding box center [134, 138] width 168 height 15
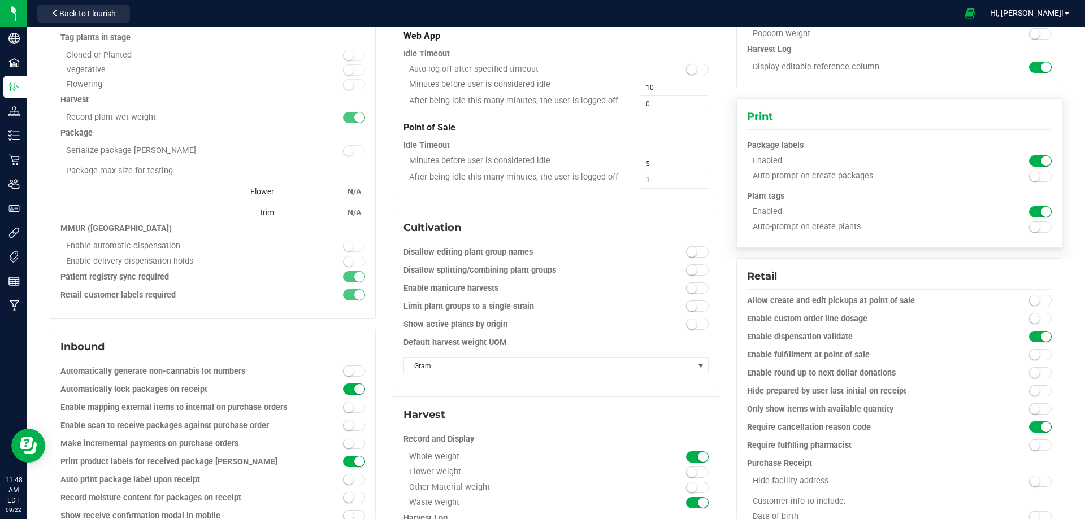
scroll to position [282, 0]
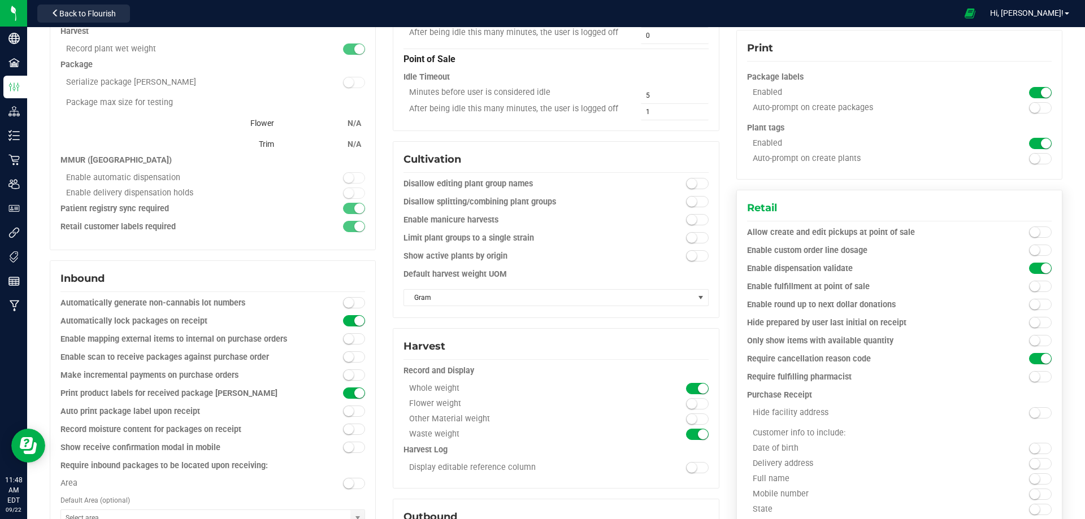
click at [1029, 339] on small at bounding box center [1034, 341] width 10 height 10
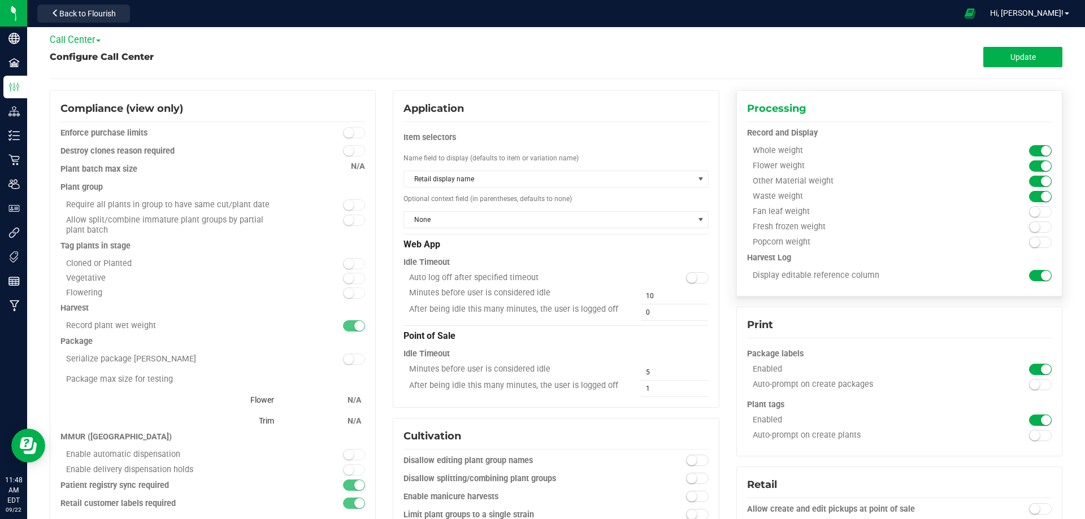
scroll to position [0, 0]
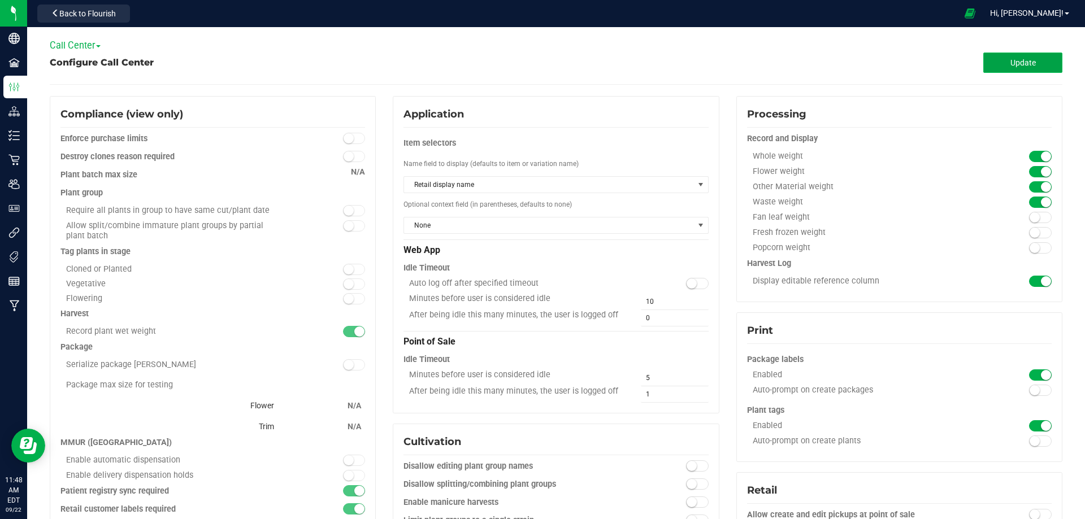
click at [1011, 61] on span "Update" at bounding box center [1022, 62] width 25 height 9
click at [1010, 59] on span "Update" at bounding box center [1022, 62] width 25 height 9
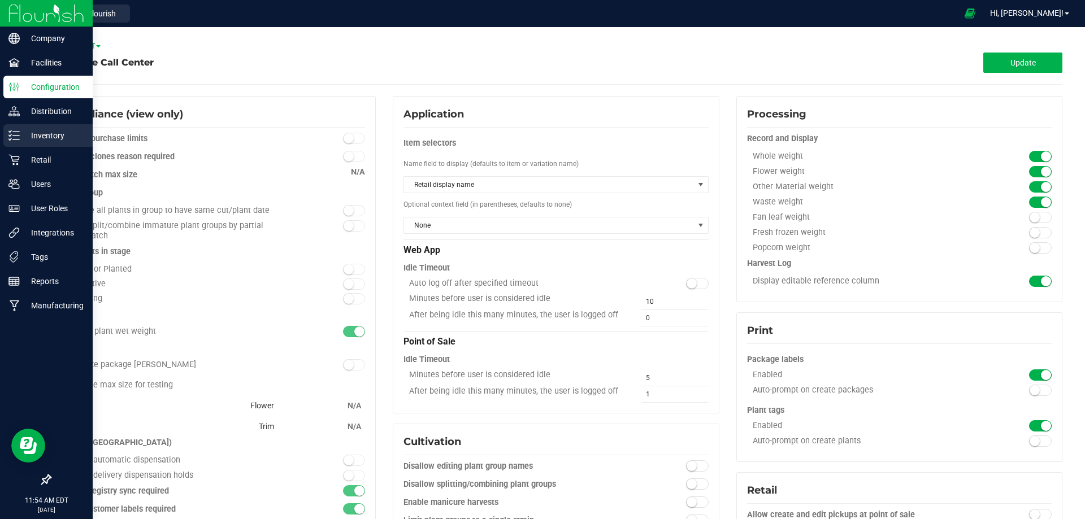
click at [28, 133] on p "Inventory" at bounding box center [54, 136] width 68 height 14
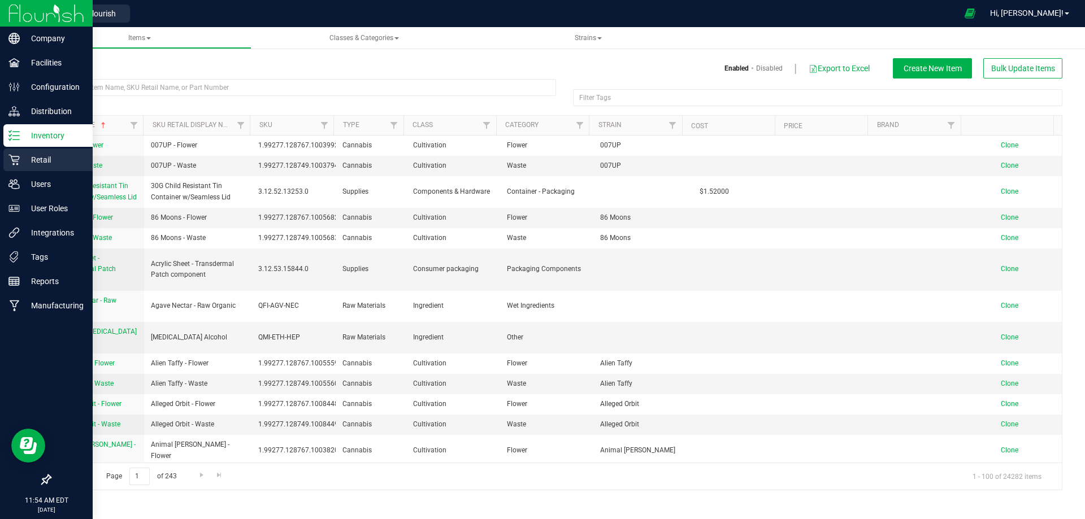
click at [36, 163] on p "Retail" at bounding box center [54, 160] width 68 height 14
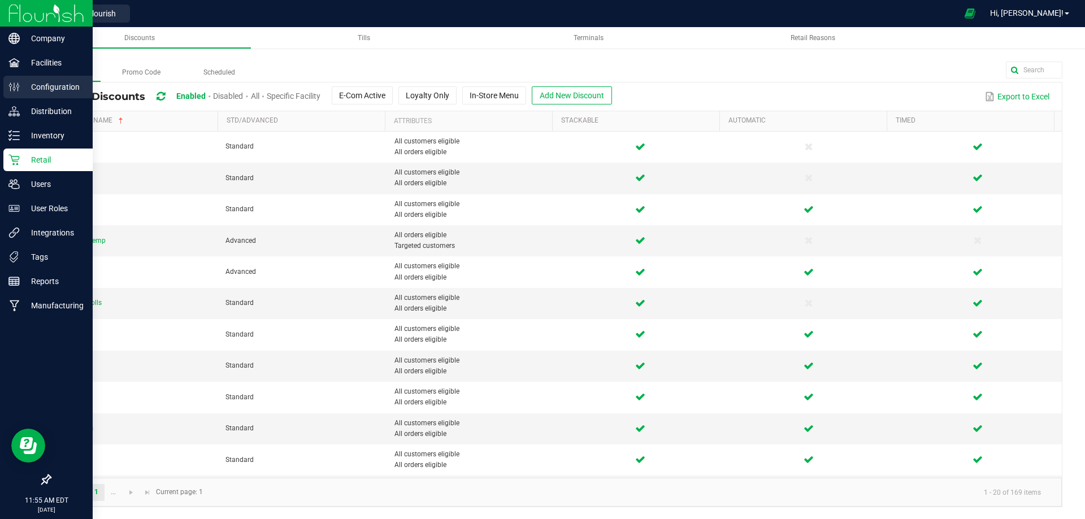
click at [46, 83] on p "Configuration" at bounding box center [54, 87] width 68 height 14
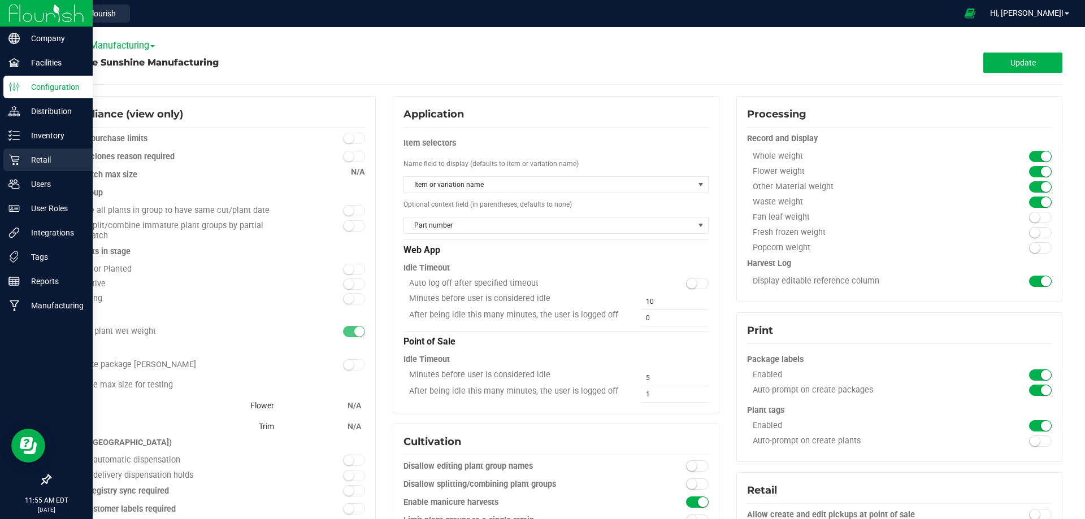
click at [32, 161] on p "Retail" at bounding box center [54, 160] width 68 height 14
